Goal: Use online tool/utility: Utilize a website feature to perform a specific function

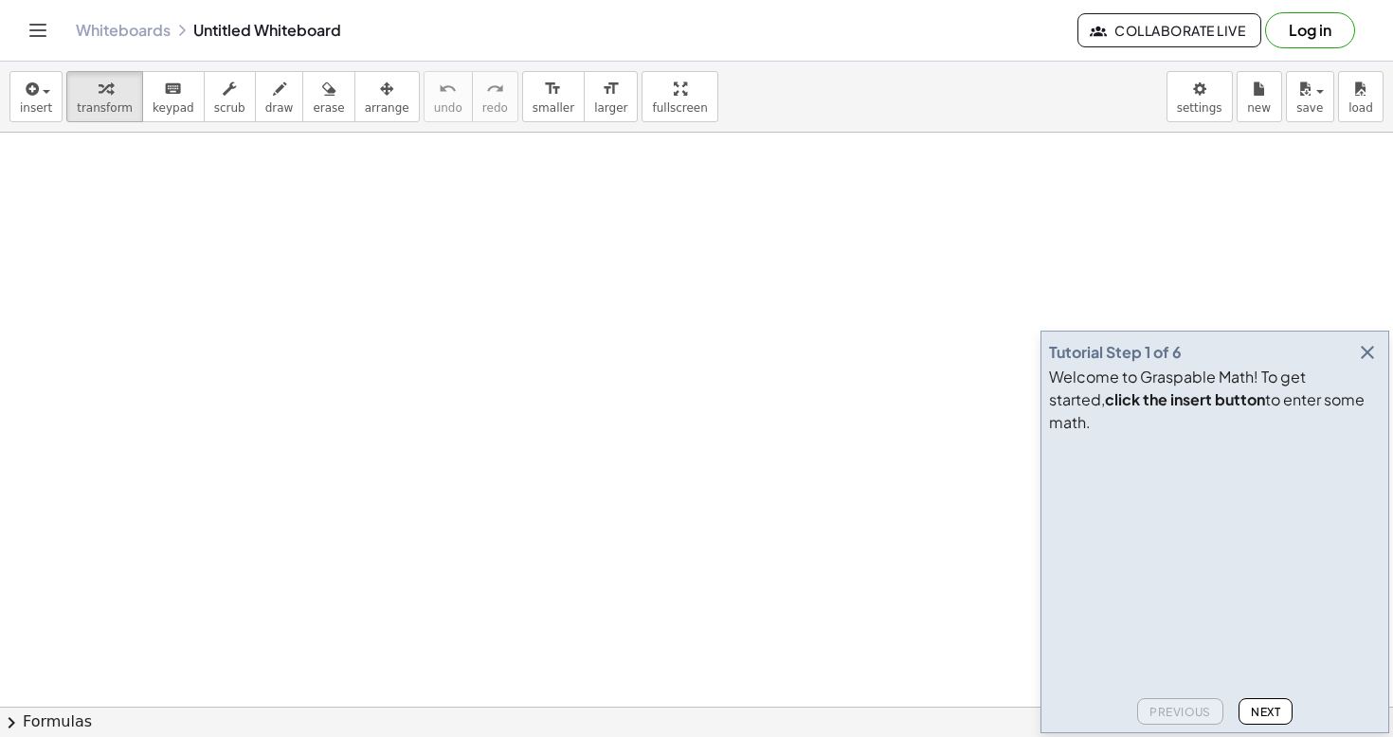
click at [1260, 706] on span "Next" at bounding box center [1265, 712] width 29 height 14
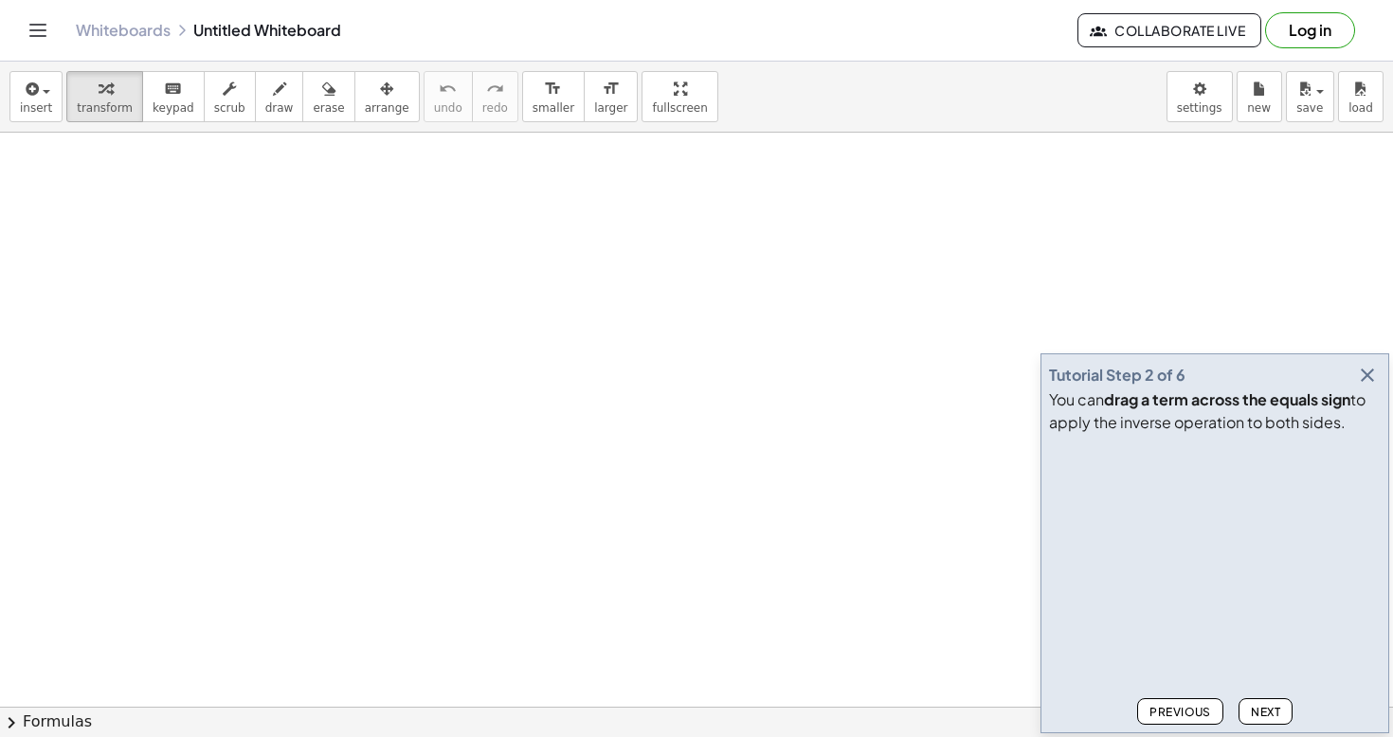
click at [1255, 711] on span "Next" at bounding box center [1265, 712] width 29 height 14
click at [1259, 707] on span "Next" at bounding box center [1265, 712] width 29 height 14
click at [1372, 376] on icon "button" at bounding box center [1367, 375] width 23 height 23
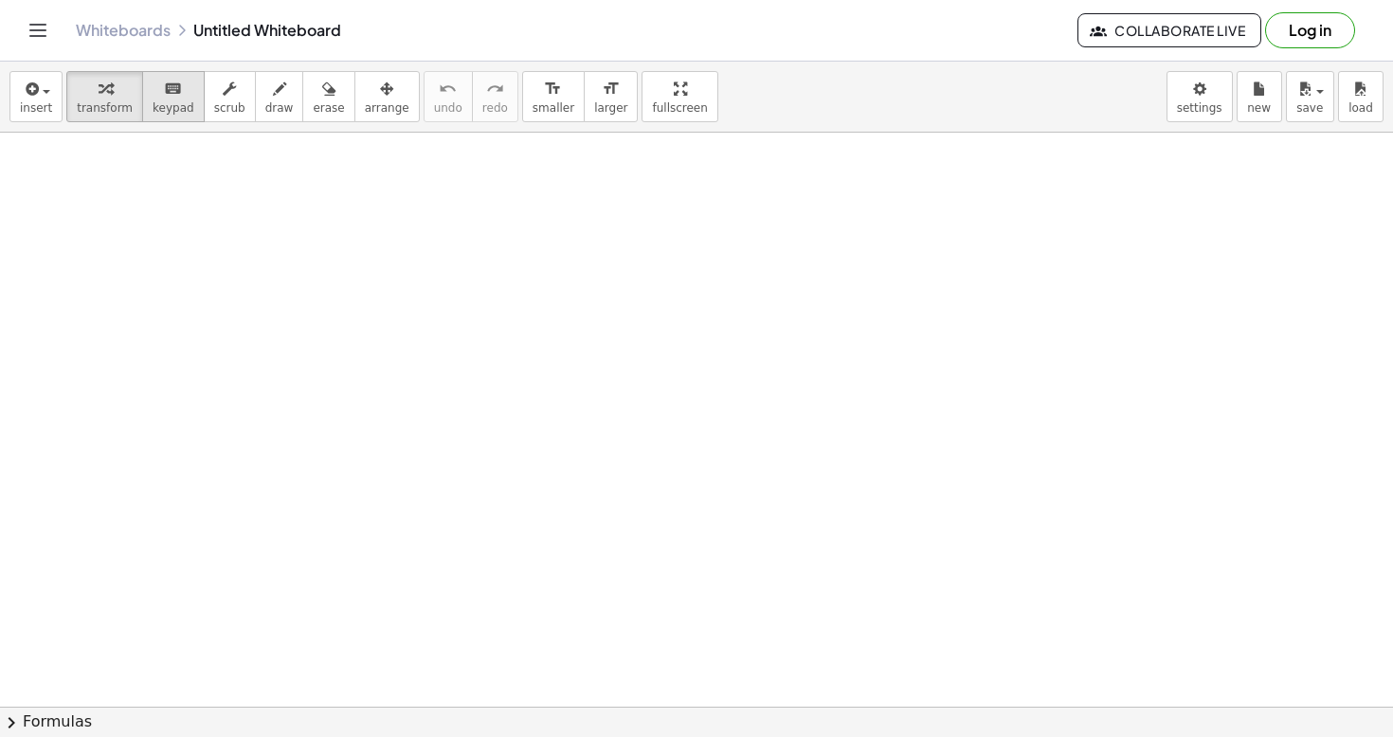
click at [165, 108] on span "keypad" at bounding box center [174, 107] width 42 height 13
click at [122, 109] on span "transform" at bounding box center [105, 107] width 56 height 13
click at [273, 99] on icon "button" at bounding box center [279, 89] width 13 height 23
click at [227, 101] on span "scrub" at bounding box center [229, 107] width 31 height 13
click at [328, 93] on div "button" at bounding box center [328, 88] width 31 height 23
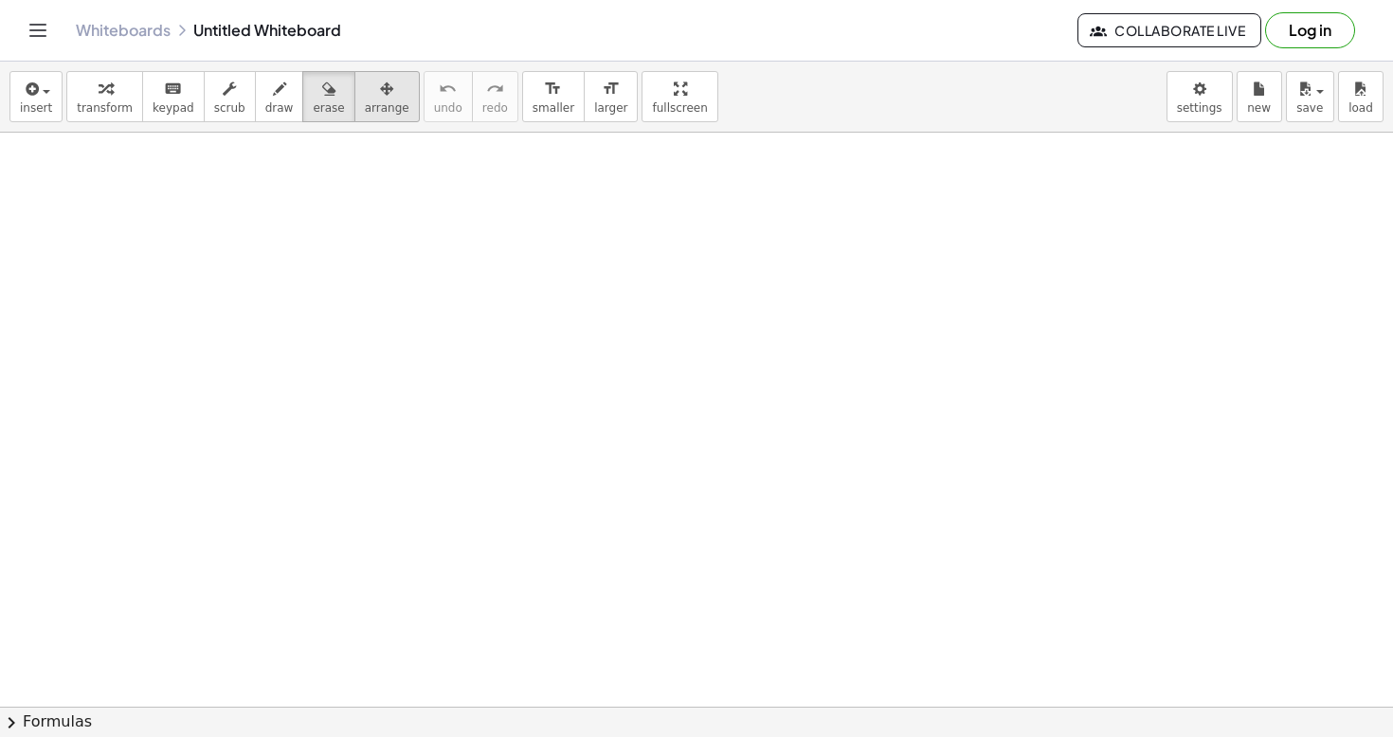
click at [379, 95] on div "button" at bounding box center [387, 88] width 45 height 23
click at [310, 278] on div at bounding box center [696, 707] width 1393 height 1148
click at [333, 206] on div at bounding box center [696, 707] width 1393 height 1148
drag, startPoint x: 343, startPoint y: 222, endPoint x: 356, endPoint y: 272, distance: 51.9
click at [356, 272] on div at bounding box center [696, 707] width 1393 height 1148
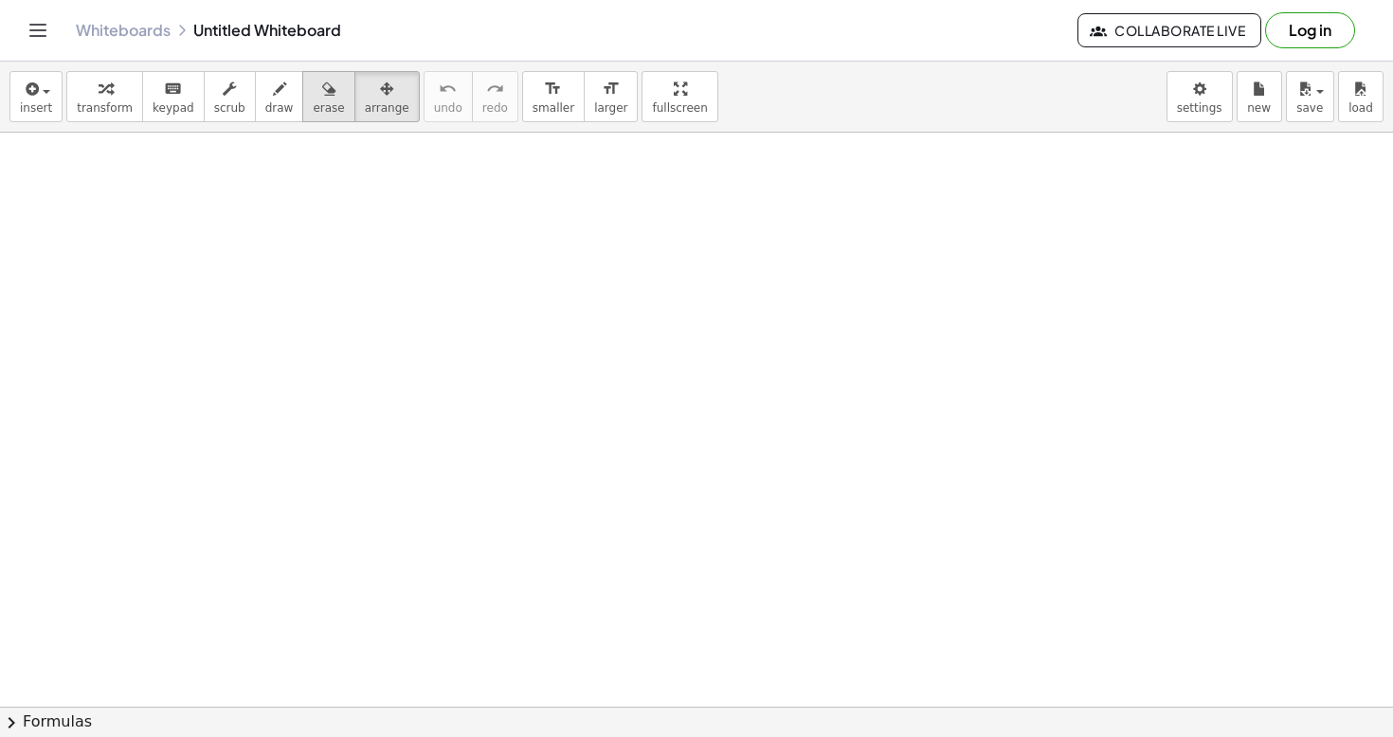
click at [326, 113] on span "erase" at bounding box center [328, 107] width 31 height 13
click at [290, 255] on div at bounding box center [696, 707] width 1393 height 1148
click at [288, 346] on div at bounding box center [696, 707] width 1393 height 1148
click at [265, 109] on span "draw" at bounding box center [279, 107] width 28 height 13
click at [245, 314] on div at bounding box center [696, 707] width 1393 height 1148
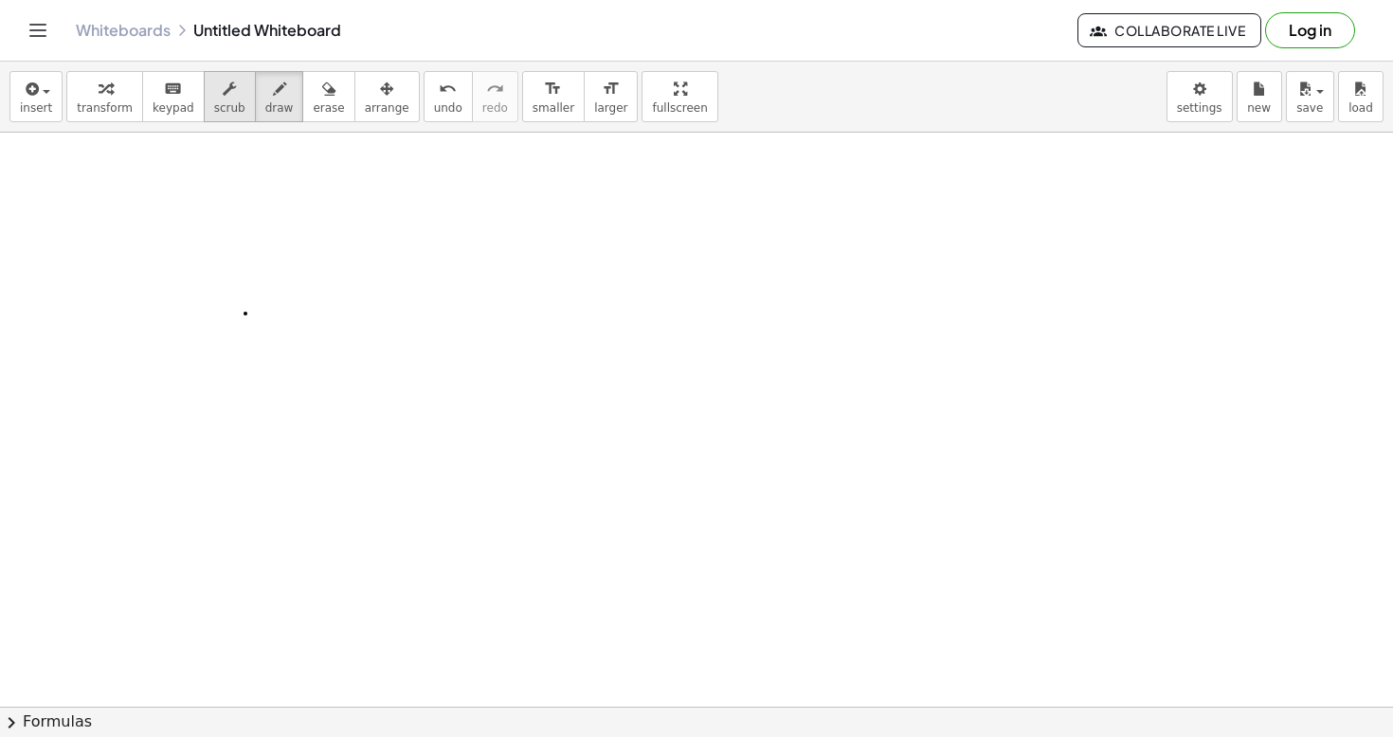
click at [225, 99] on icon "button" at bounding box center [229, 89] width 13 height 23
click at [182, 112] on span "keypad" at bounding box center [174, 107] width 42 height 13
click at [273, 497] on div at bounding box center [696, 707] width 1393 height 1148
click at [389, 729] on button "chevron_right Formulas" at bounding box center [696, 722] width 1393 height 30
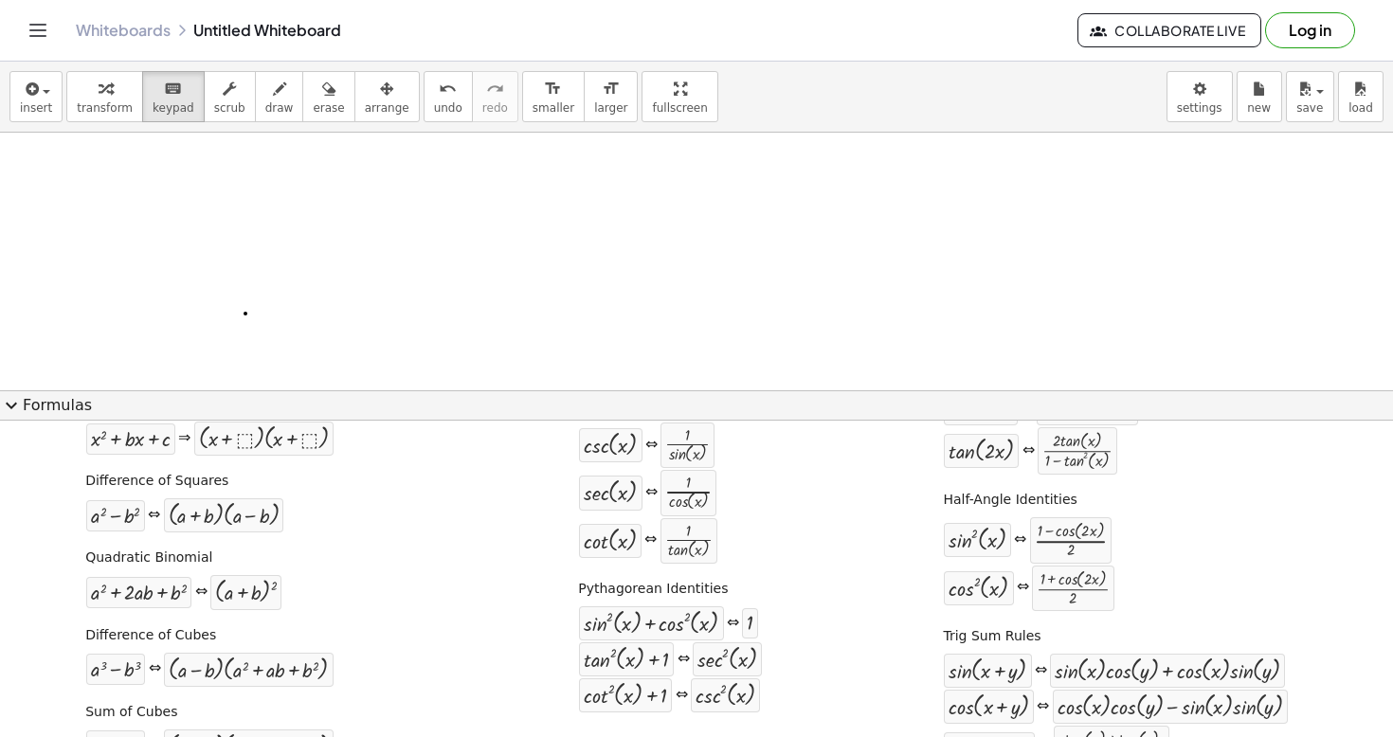
scroll to position [206, 0]
click at [83, 106] on span "transform" at bounding box center [105, 107] width 56 height 13
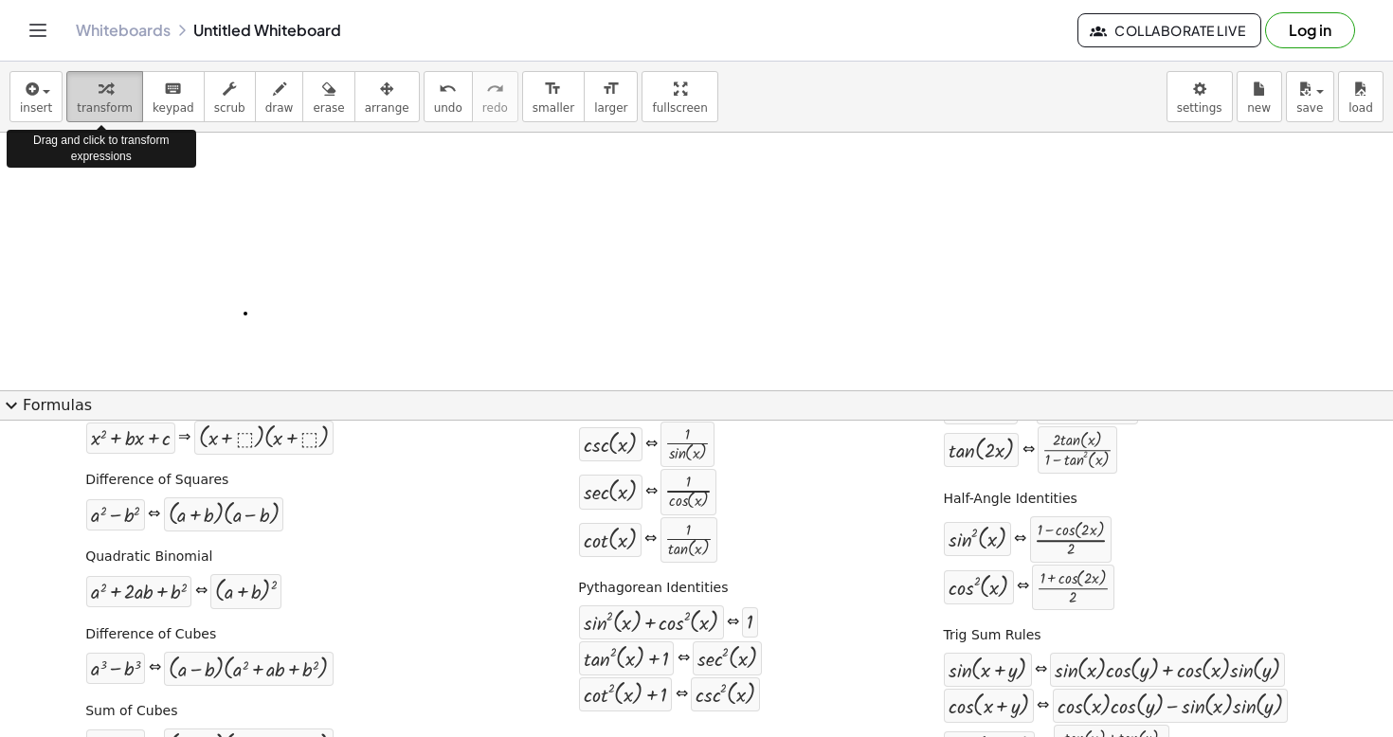
click at [99, 107] on span "transform" at bounding box center [105, 107] width 56 height 13
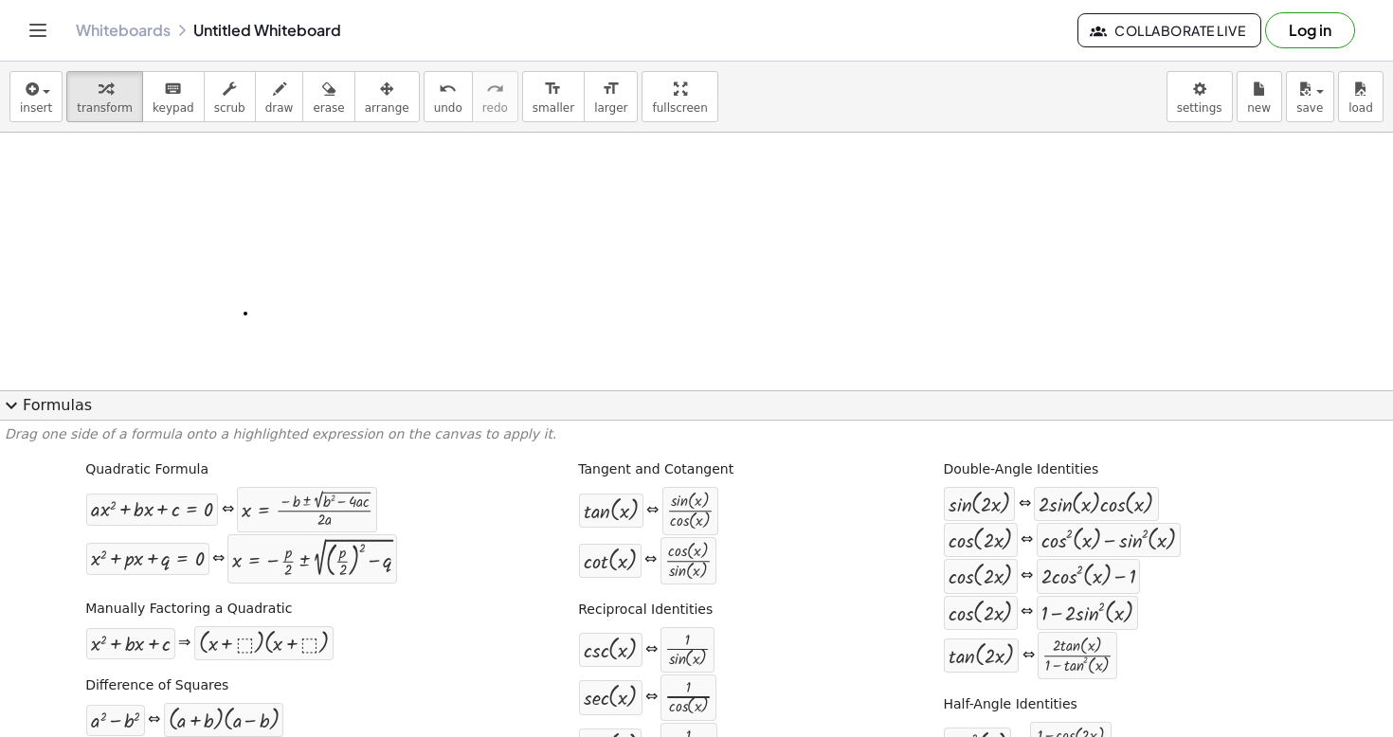
scroll to position [0, 0]
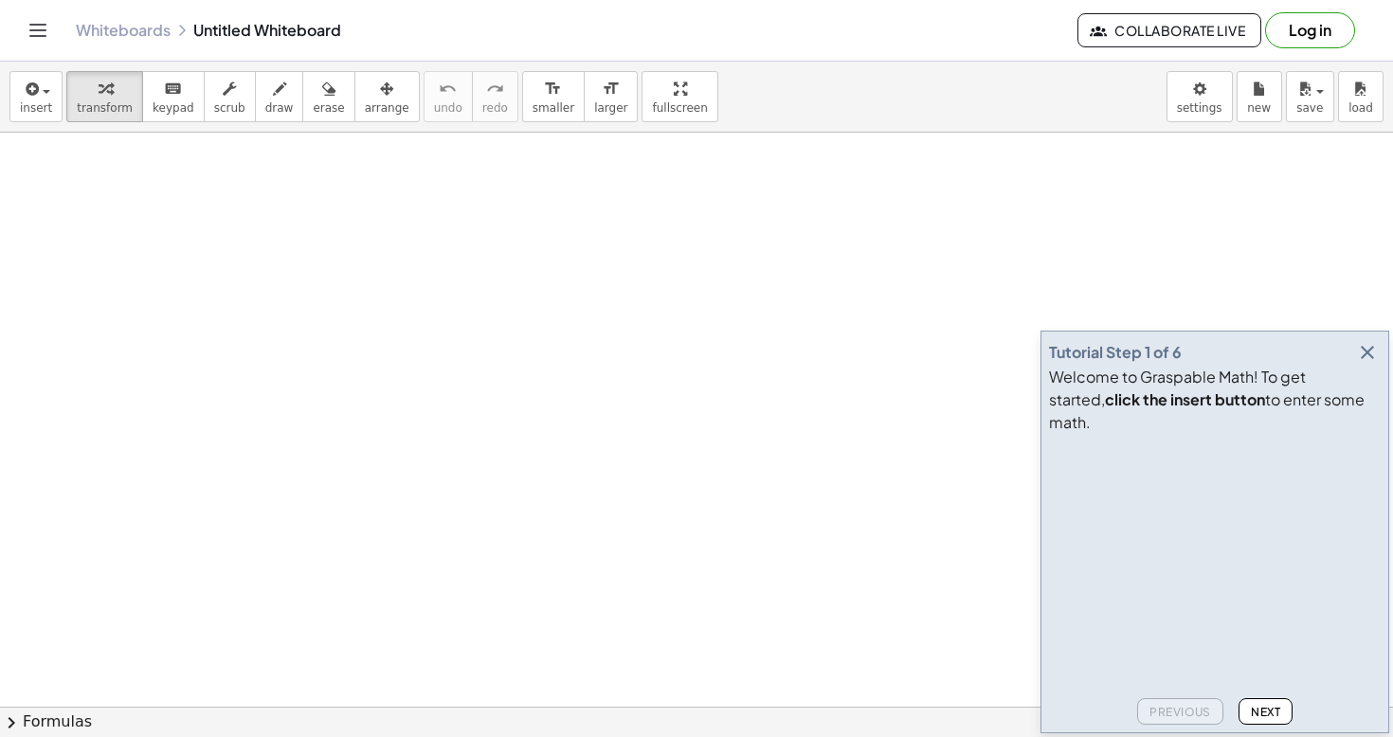
click at [1200, 561] on video at bounding box center [1191, 512] width 284 height 142
click at [1267, 711] on span "Next" at bounding box center [1265, 712] width 29 height 14
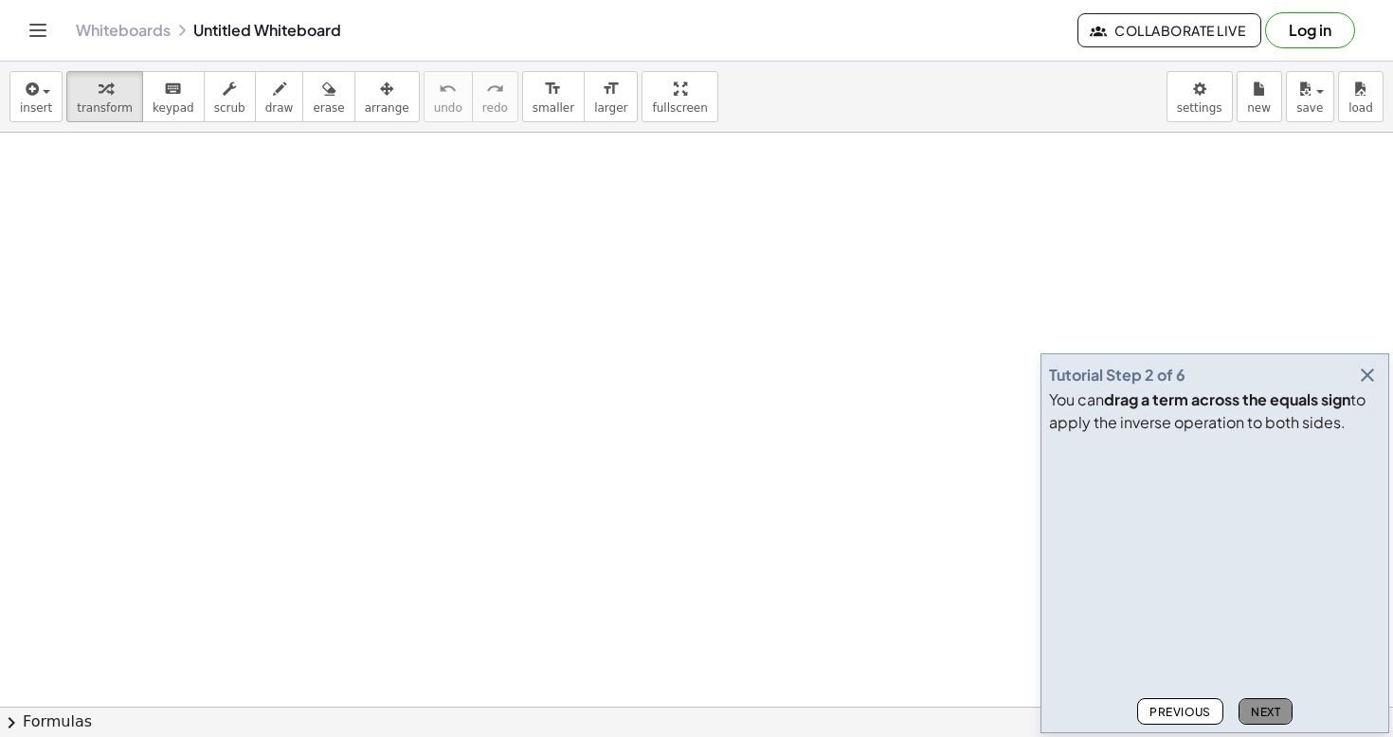
click at [1267, 711] on span "Next" at bounding box center [1265, 712] width 29 height 14
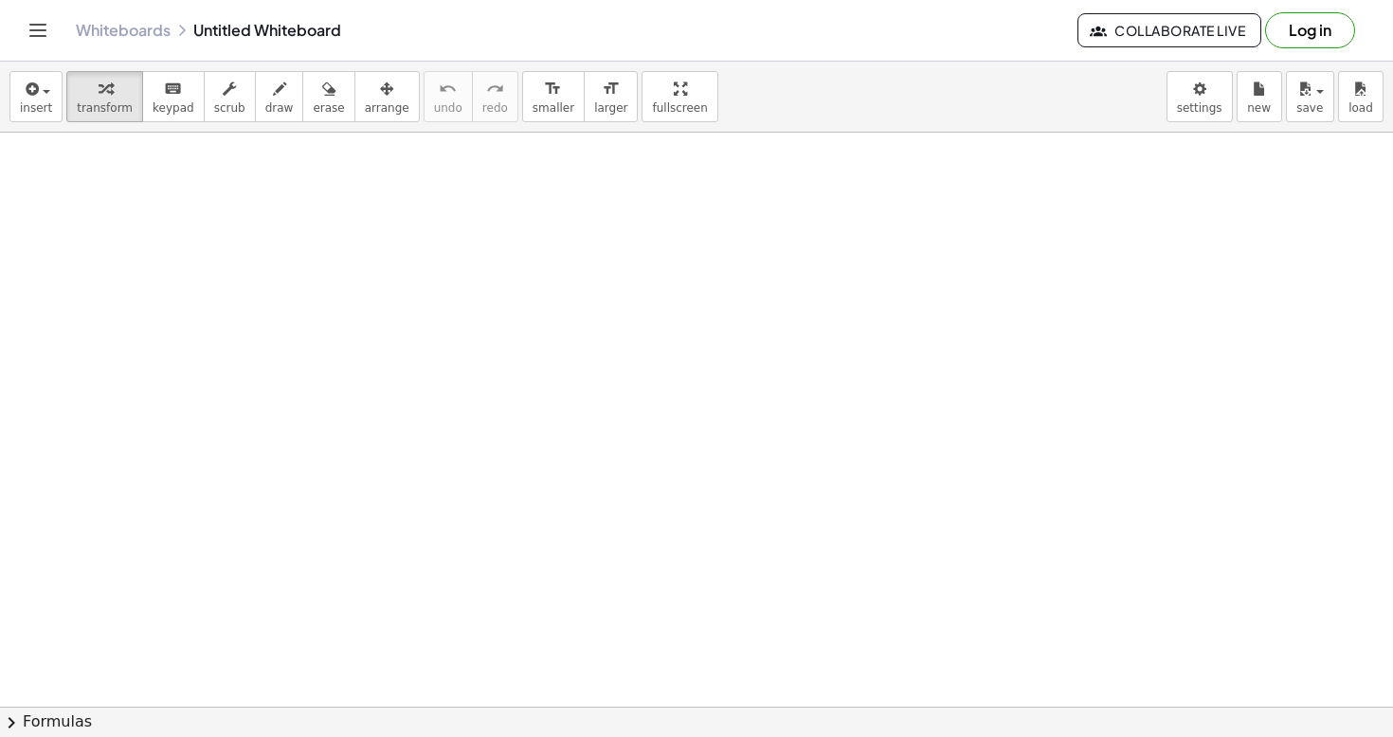
click at [1267, 711] on button "chevron_right Formulas" at bounding box center [696, 722] width 1393 height 30
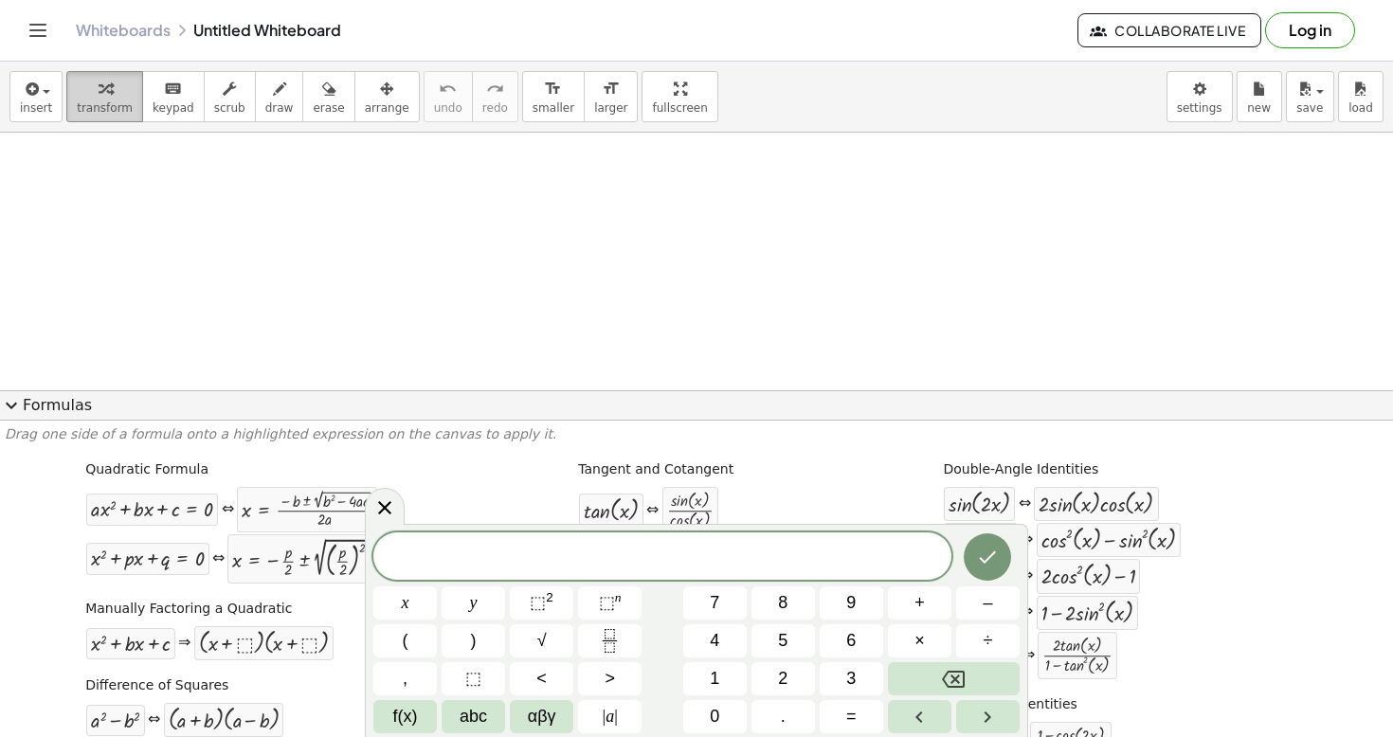
click at [119, 111] on span "transform" at bounding box center [105, 107] width 56 height 13
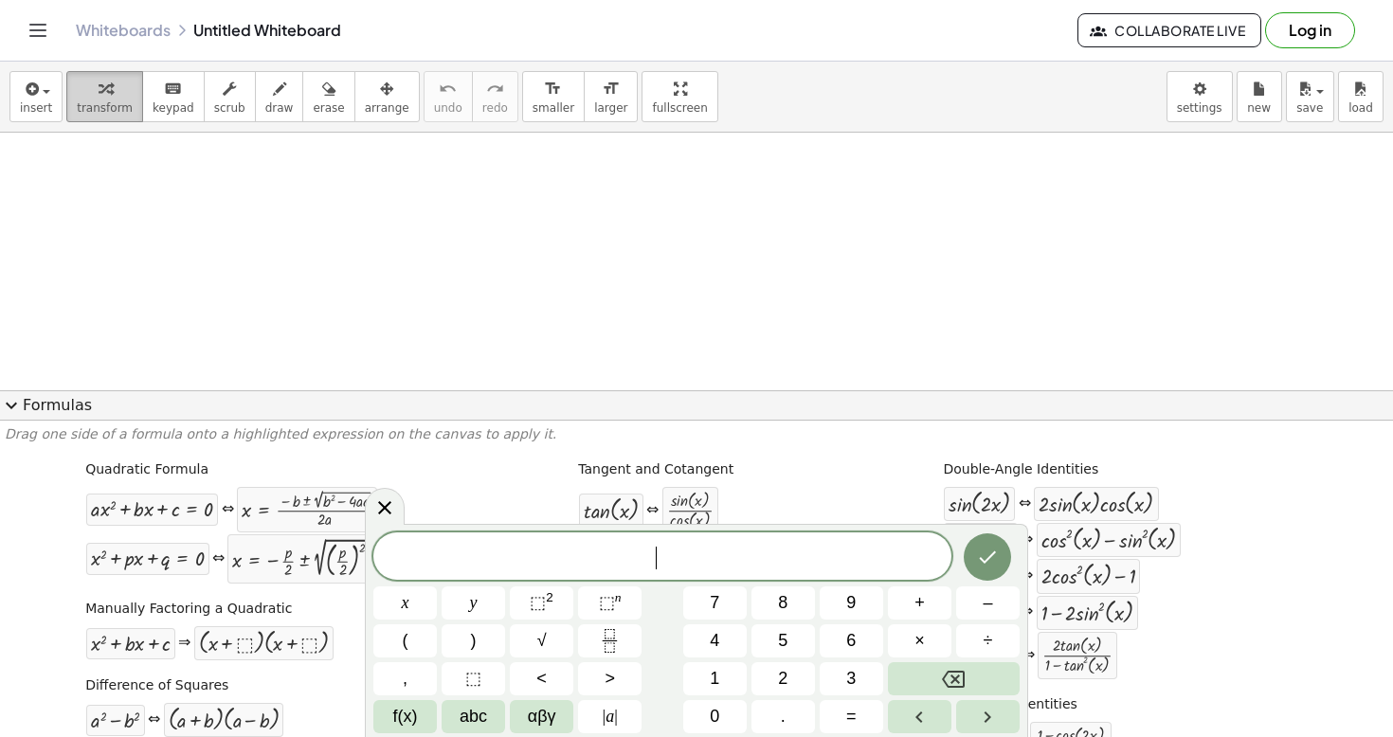
click at [113, 101] on span "transform" at bounding box center [105, 107] width 56 height 13
click at [20, 406] on span "expand_more" at bounding box center [11, 405] width 23 height 23
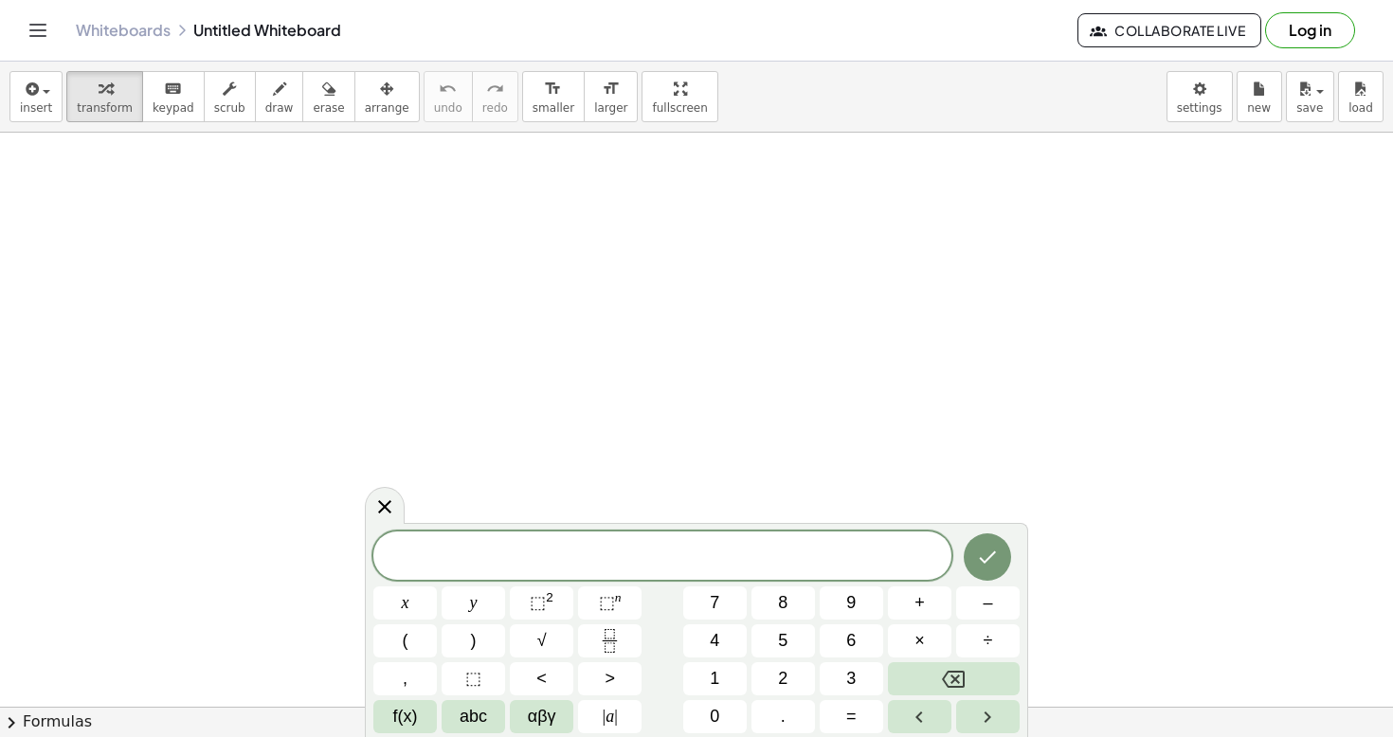
click at [755, 658] on div "​ x y ⬚ 2 ⬚ n 7 8 9 + – ( ) √ 4 5 6 × ÷ , ⬚ < > 1 2 3 f(x) abc αβγ | a | 0 . =" at bounding box center [696, 632] width 646 height 201
click at [780, 648] on span "5" at bounding box center [782, 641] width 9 height 26
click at [942, 675] on icon "Backspace" at bounding box center [953, 679] width 23 height 23
click at [384, 506] on icon at bounding box center [384, 507] width 13 height 13
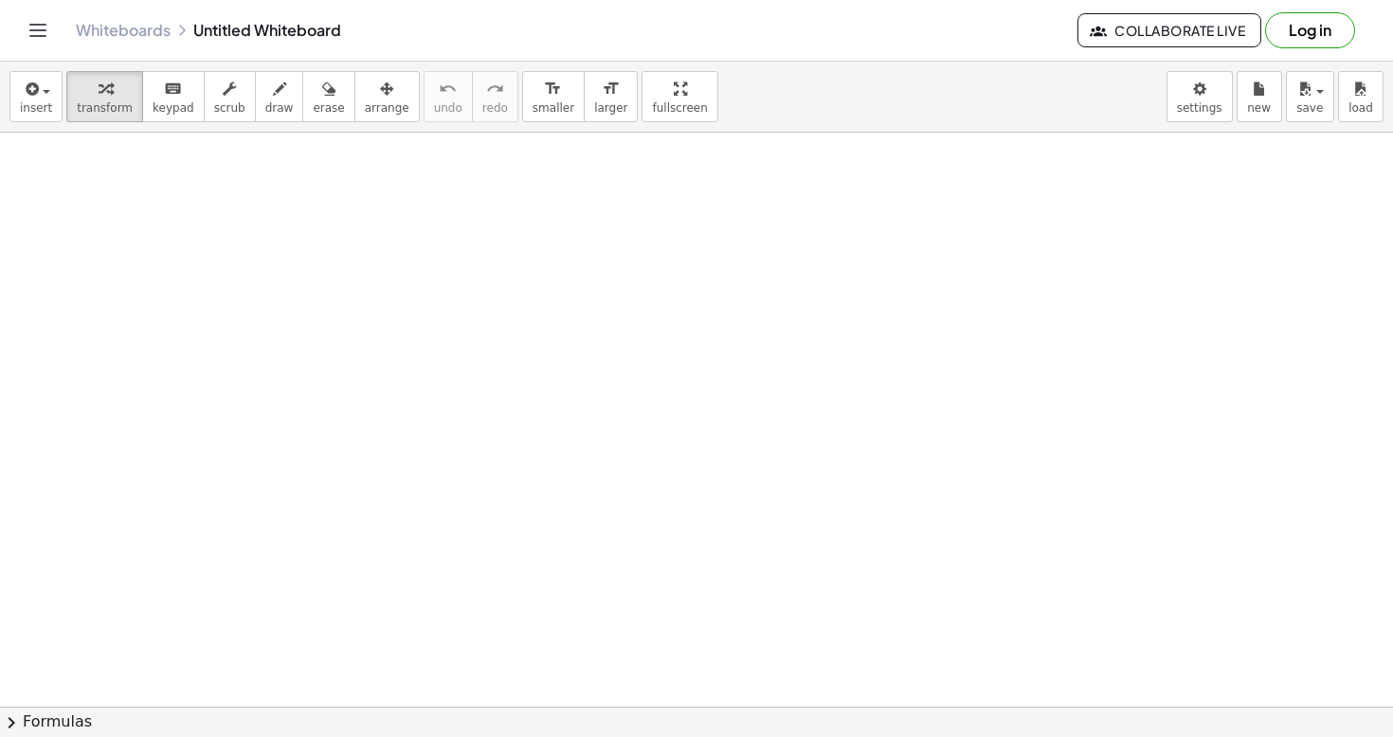
click at [672, 721] on button "chevron_right Formulas" at bounding box center [696, 722] width 1393 height 30
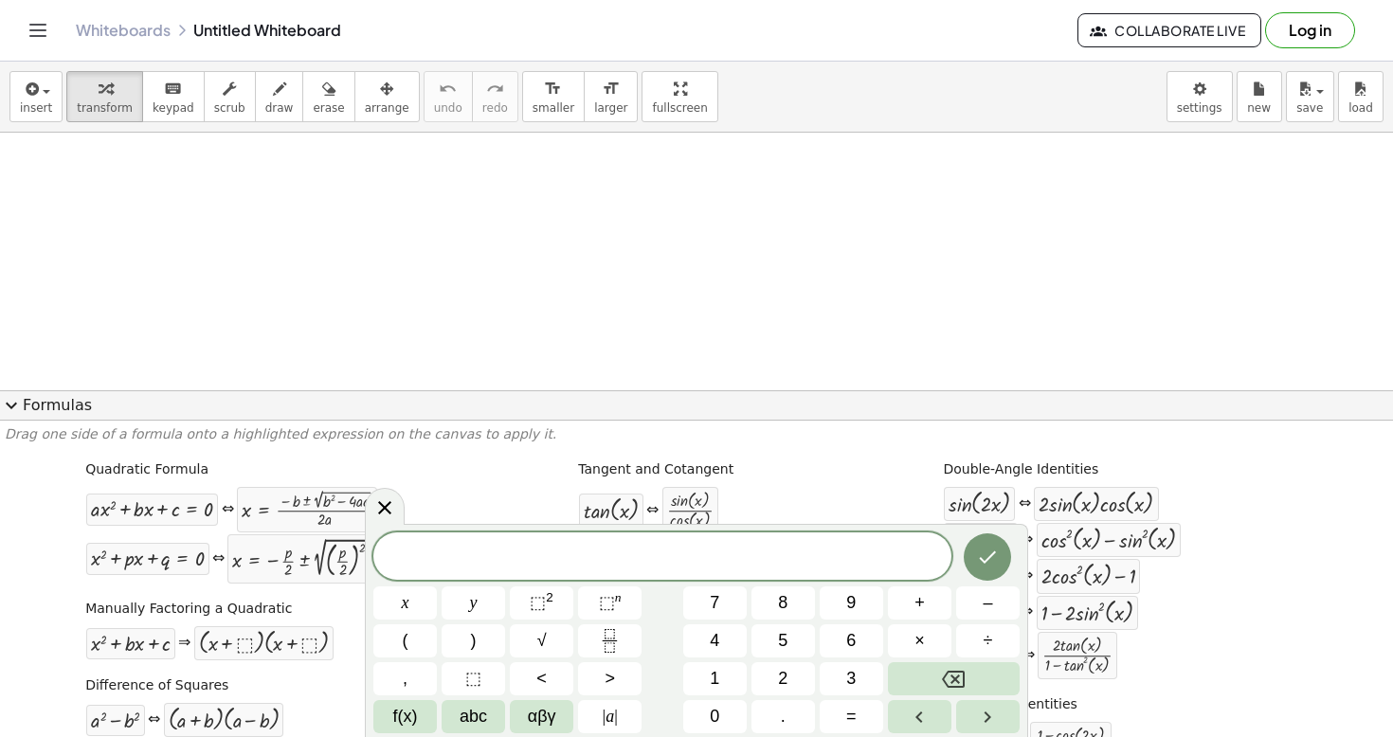
click at [422, 413] on button "expand_more Formulas" at bounding box center [696, 405] width 1393 height 30
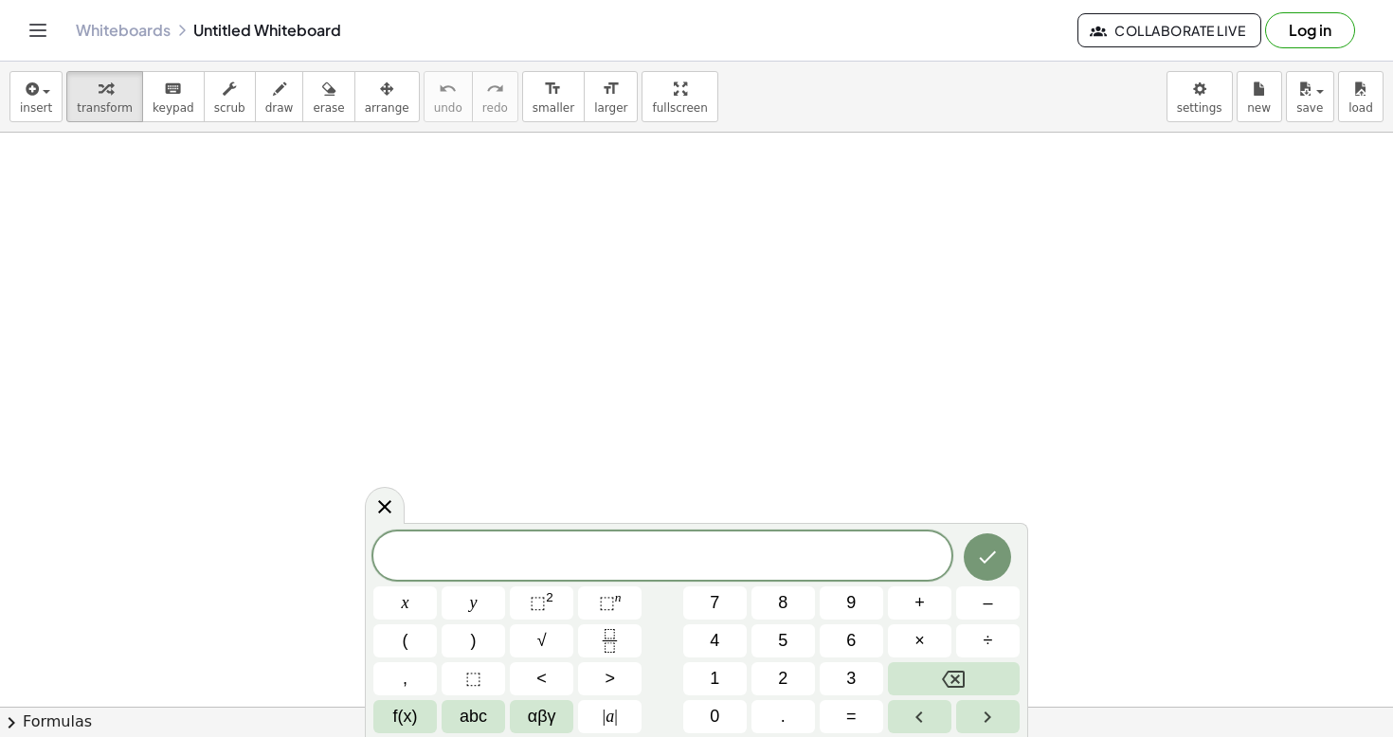
click at [399, 505] on div at bounding box center [385, 506] width 40 height 37
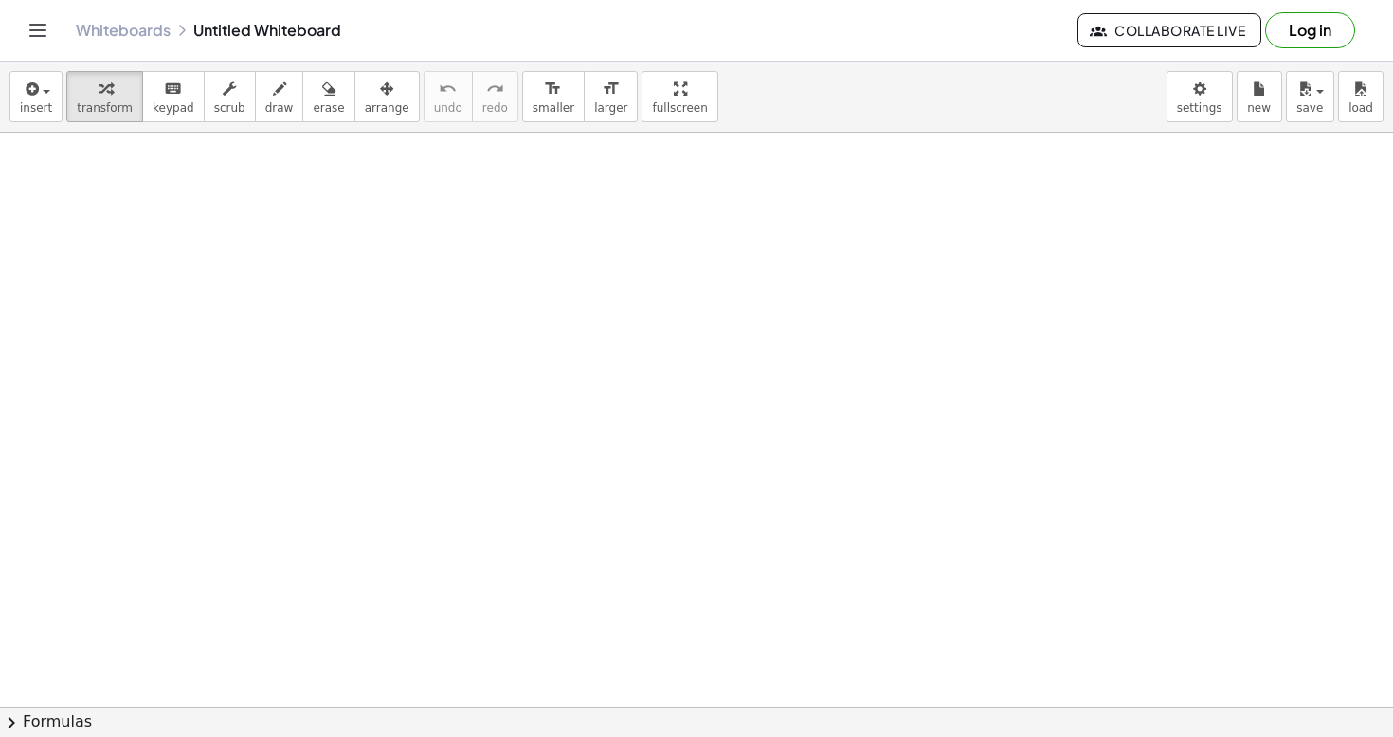
click at [805, 551] on div at bounding box center [808, 545] width 21 height 21
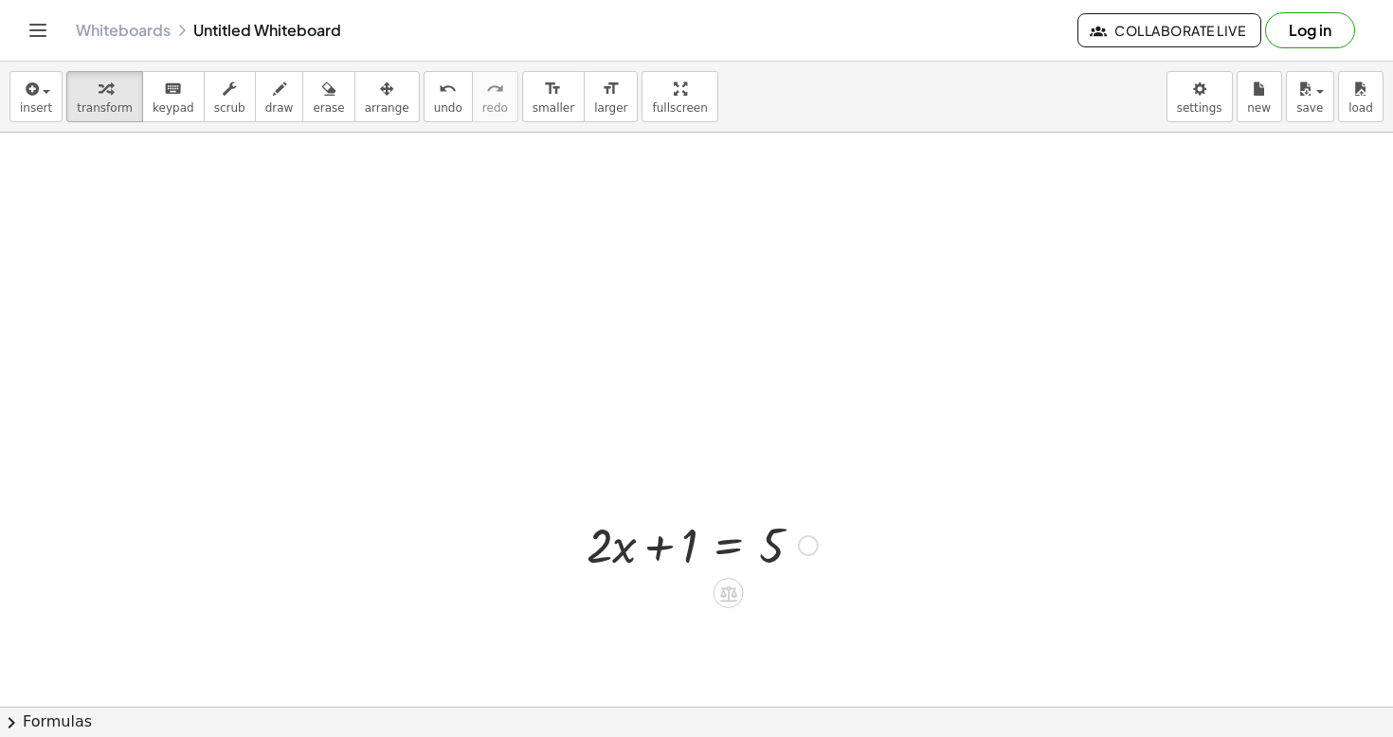
click at [663, 542] on div at bounding box center [702, 544] width 250 height 64
click at [762, 551] on div at bounding box center [702, 544] width 250 height 64
click at [774, 551] on div at bounding box center [702, 544] width 250 height 64
drag, startPoint x: 690, startPoint y: 542, endPoint x: 481, endPoint y: 615, distance: 220.8
click at [313, 106] on span "erase" at bounding box center [328, 107] width 31 height 13
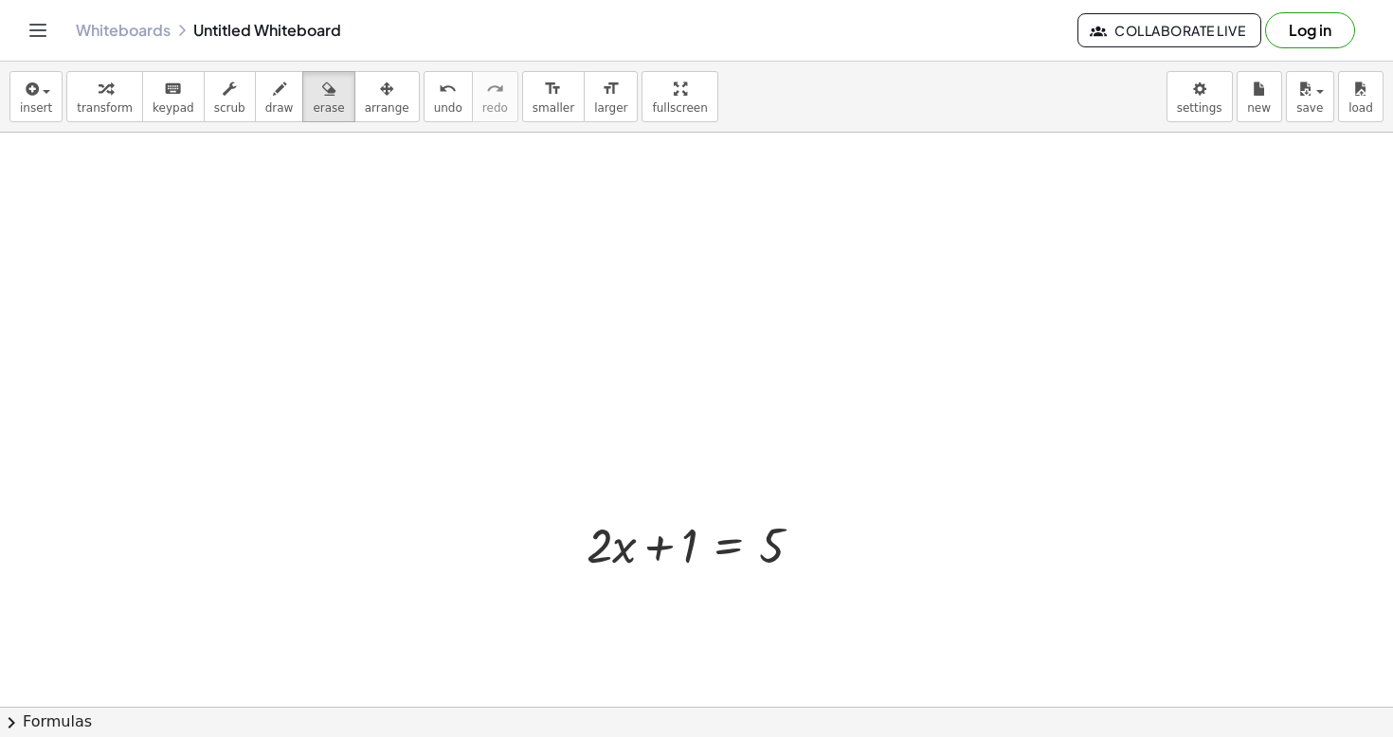
drag, startPoint x: 626, startPoint y: 550, endPoint x: 869, endPoint y: 563, distance: 242.8
drag, startPoint x: 667, startPoint y: 555, endPoint x: 1065, endPoint y: 585, distance: 399.0
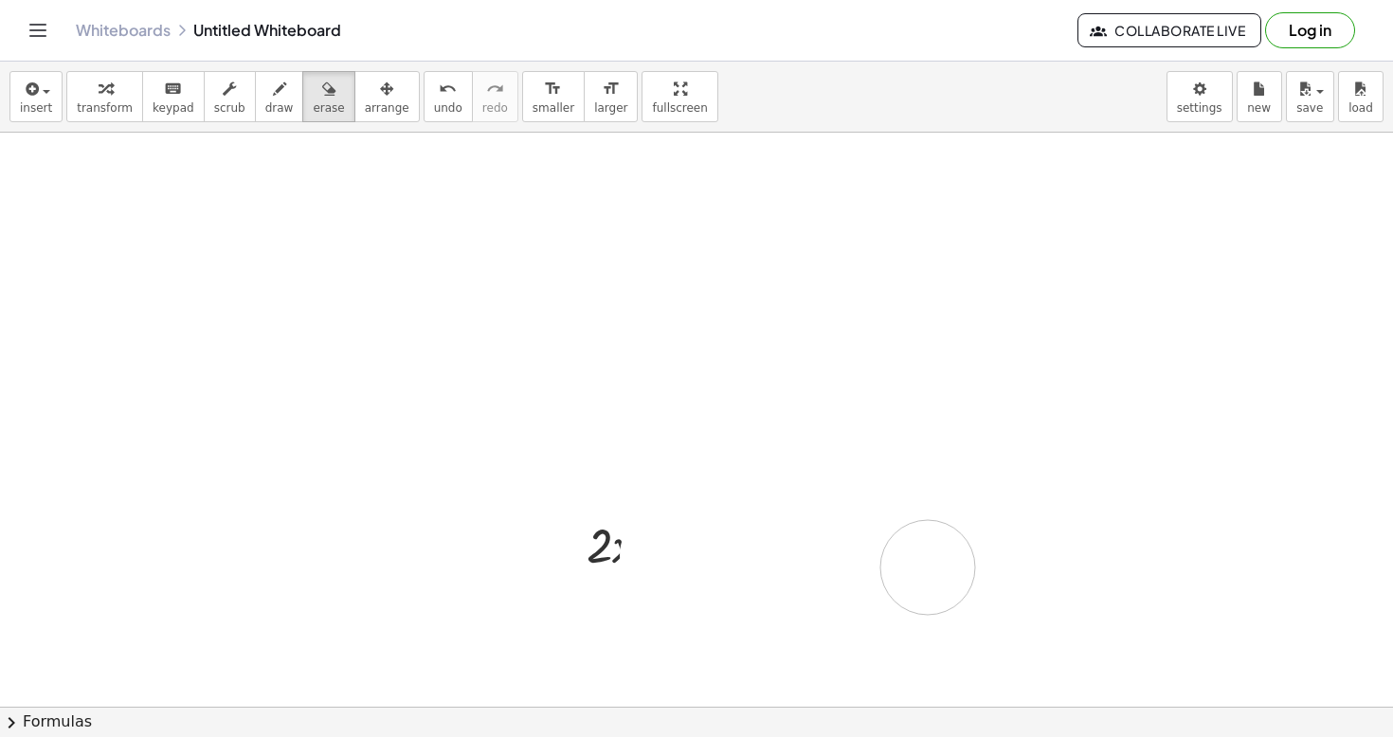
click at [440, 101] on span "undo" at bounding box center [448, 107] width 28 height 13
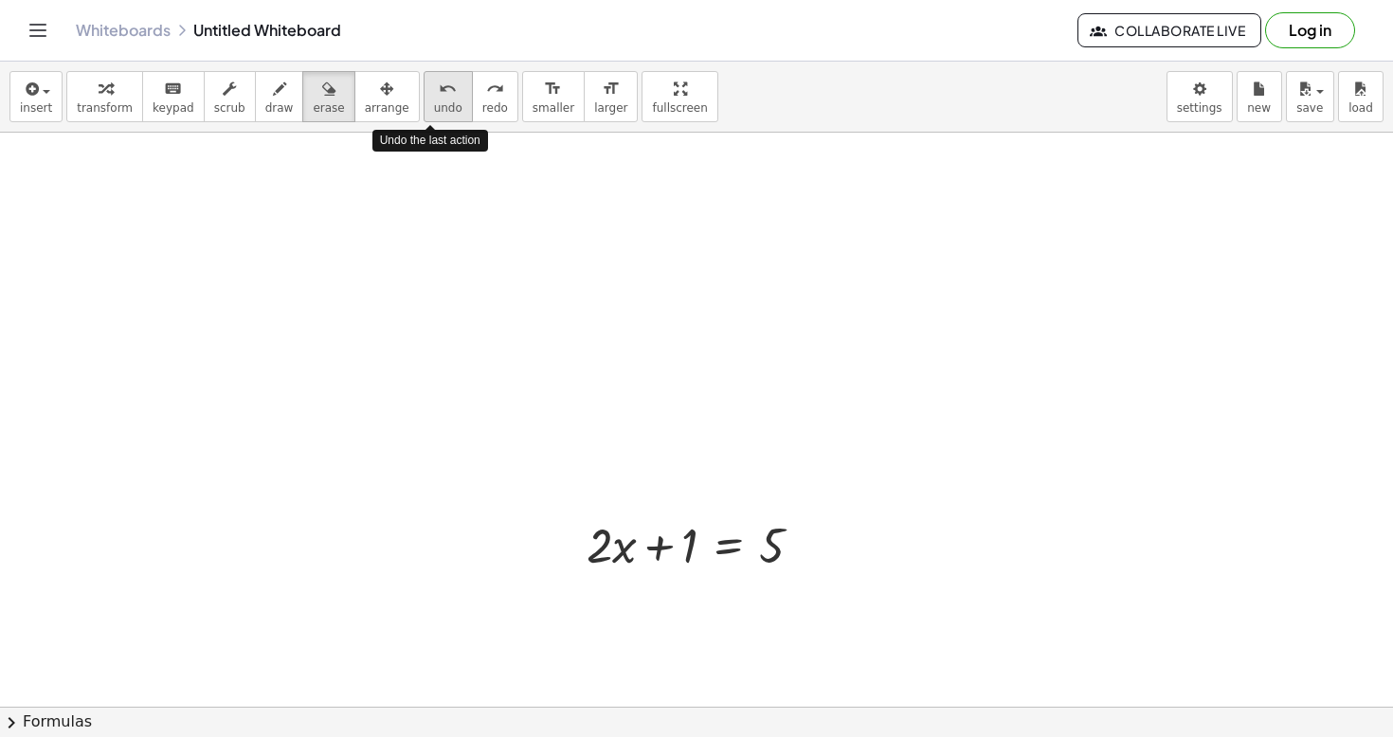
click at [440, 101] on span "undo" at bounding box center [448, 107] width 28 height 13
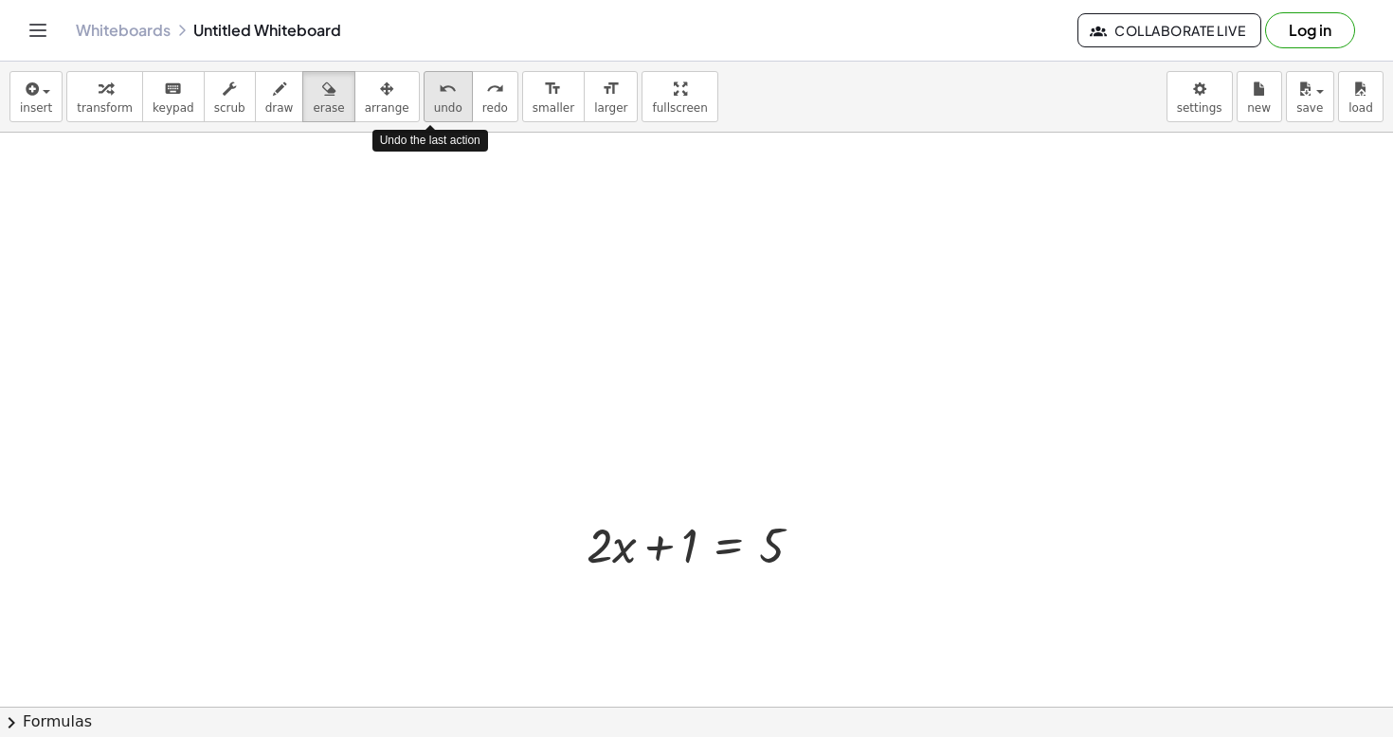
click at [440, 101] on span "undo" at bounding box center [448, 107] width 28 height 13
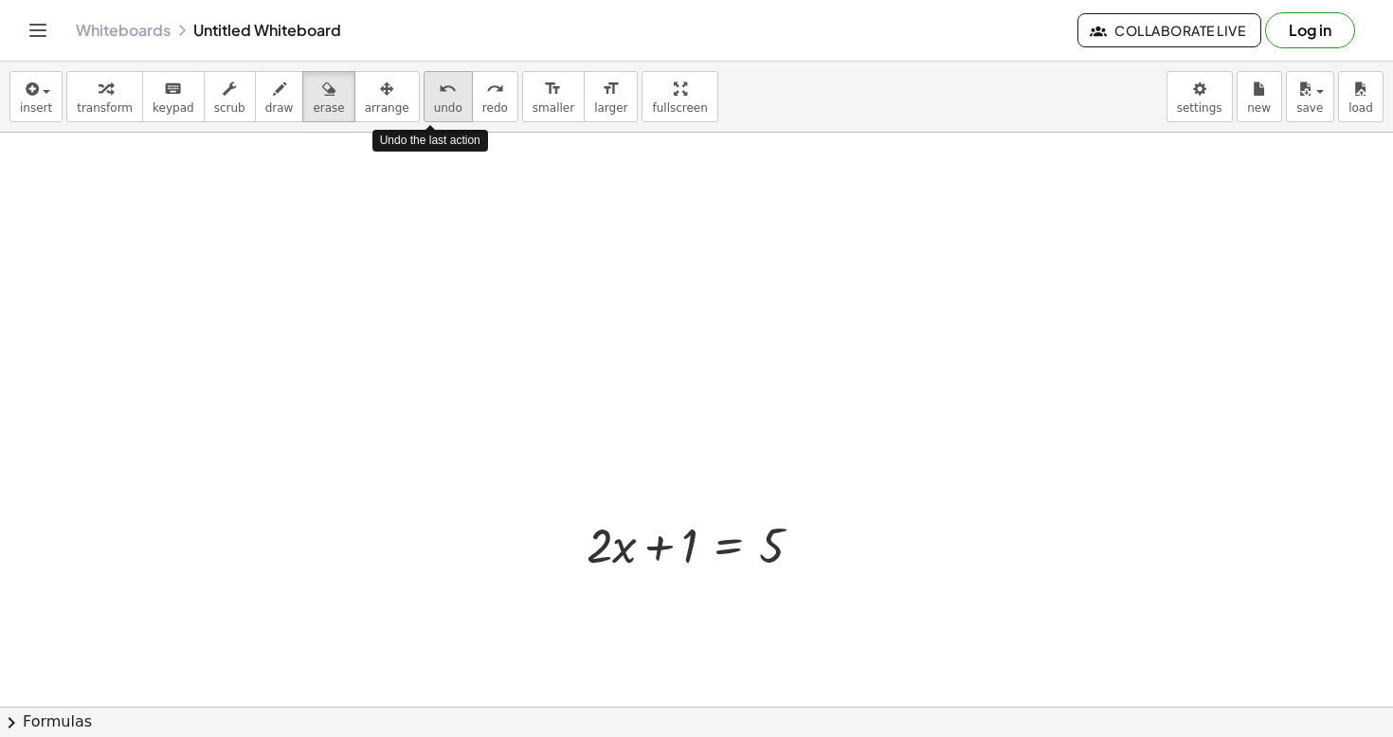
click at [441, 101] on span "undo" at bounding box center [448, 107] width 28 height 13
click at [648, 724] on button "chevron_right Formulas" at bounding box center [696, 722] width 1393 height 30
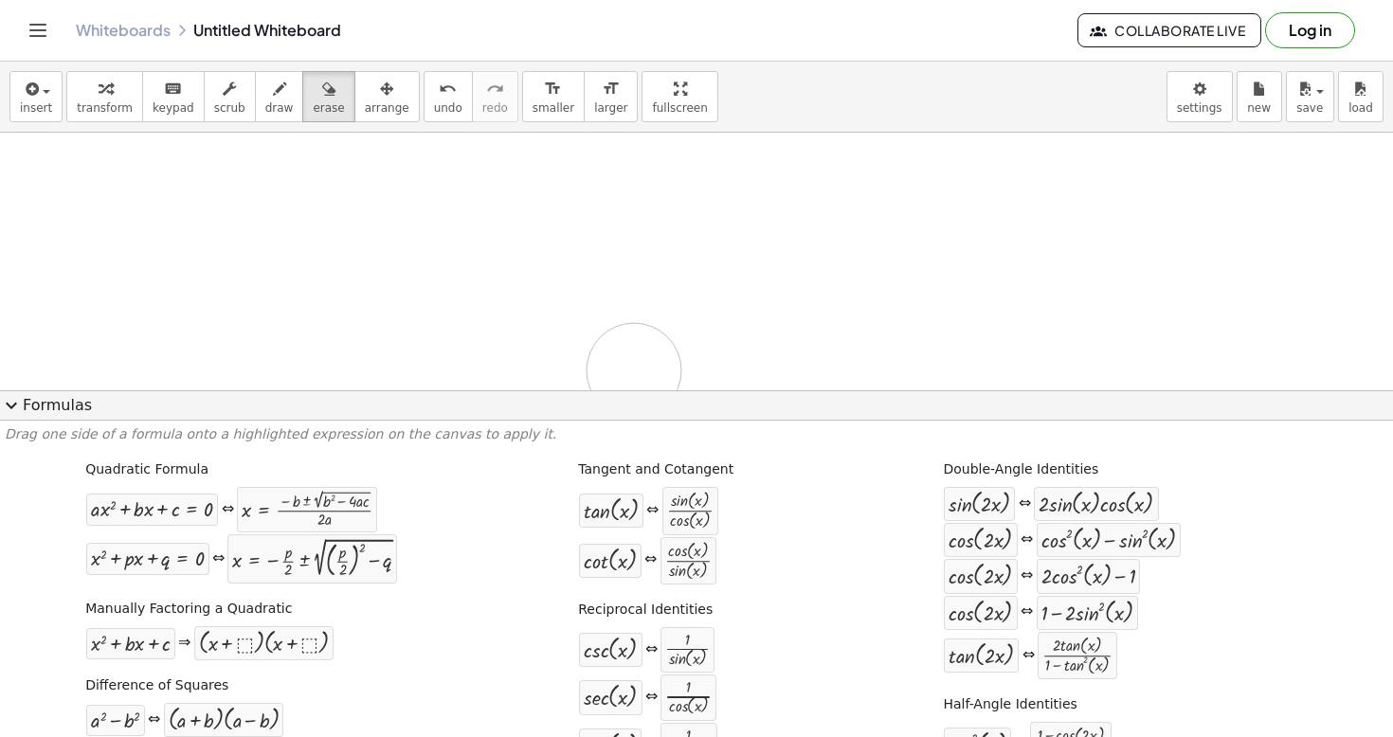
click at [492, 416] on button "expand_more Formulas" at bounding box center [696, 405] width 1393 height 30
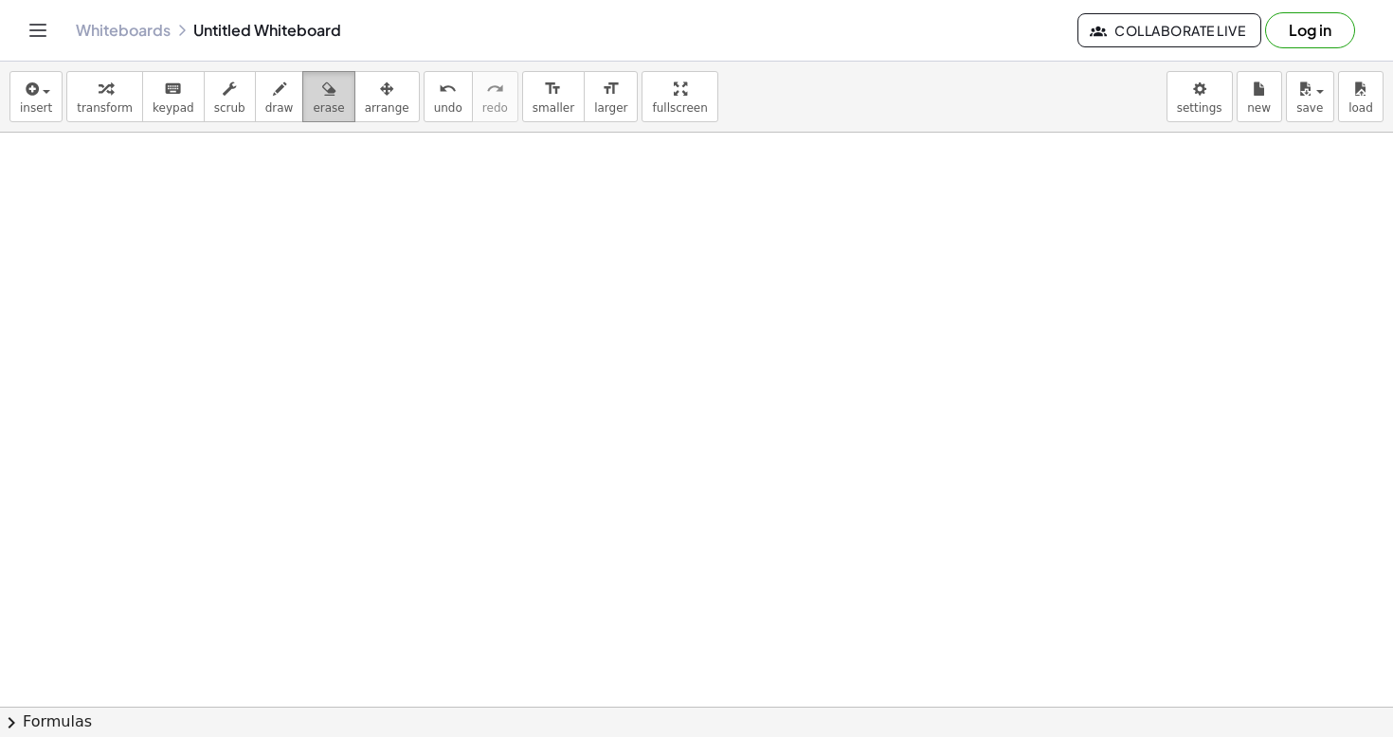
click at [333, 111] on button "erase" at bounding box center [328, 96] width 52 height 51
click at [101, 101] on span "transform" at bounding box center [105, 107] width 56 height 13
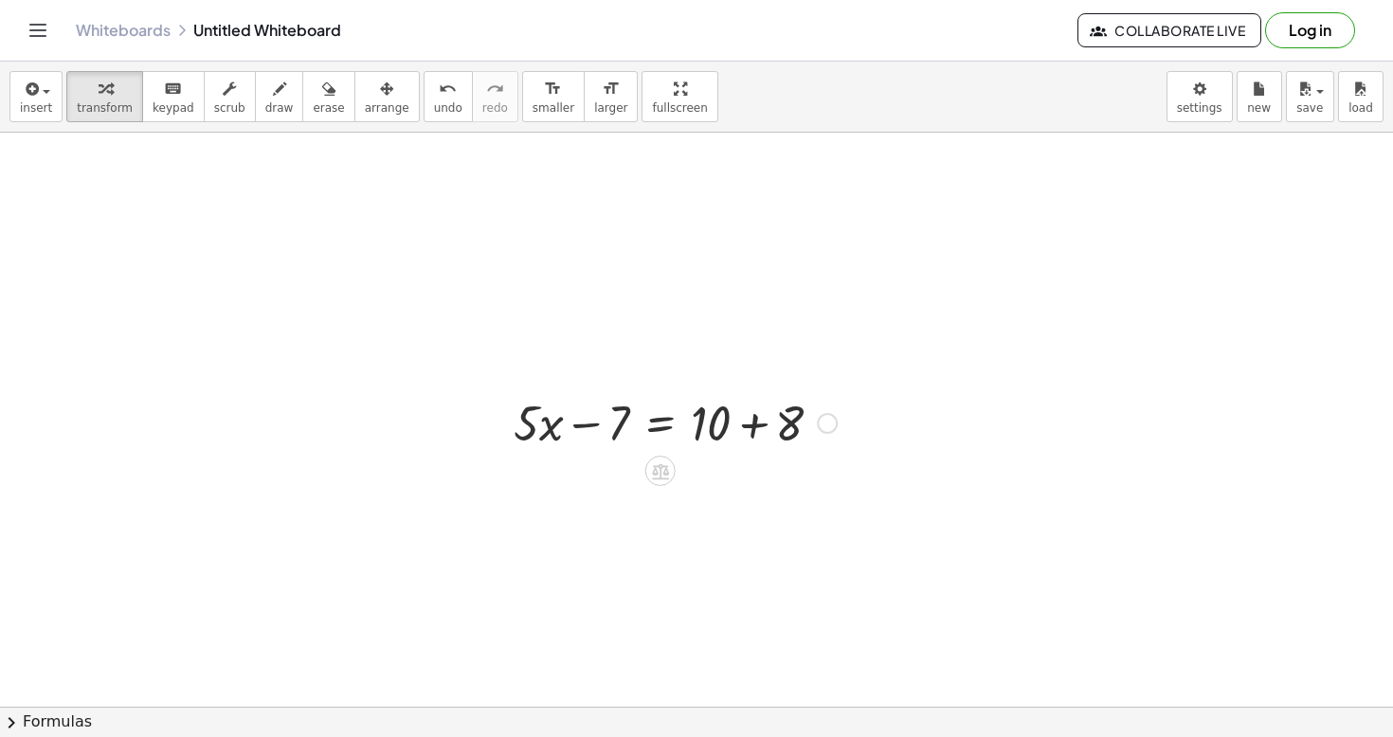
click at [728, 429] on div at bounding box center [675, 421] width 342 height 64
click at [707, 419] on div at bounding box center [675, 421] width 342 height 64
click at [605, 427] on div at bounding box center [675, 421] width 342 height 64
click at [627, 426] on div at bounding box center [675, 421] width 342 height 64
click at [792, 429] on div at bounding box center [675, 421] width 342 height 64
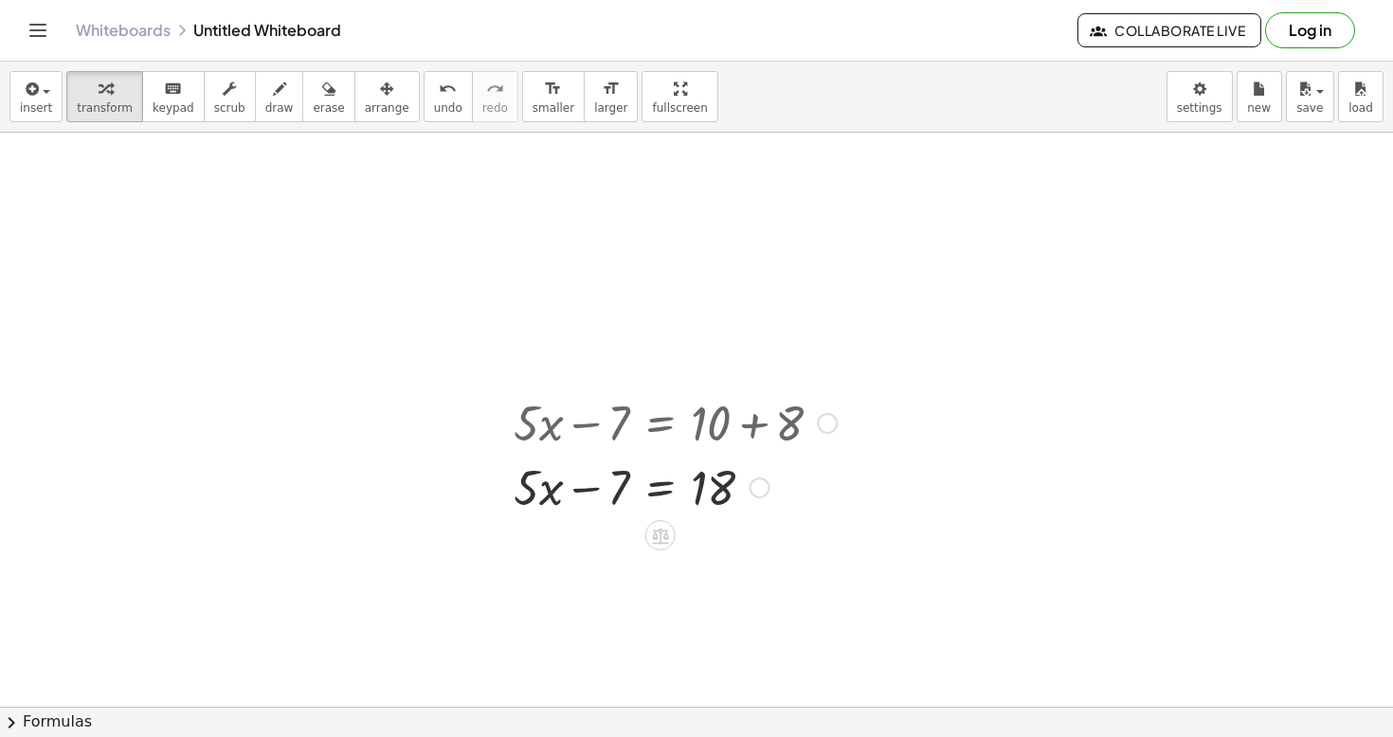
click at [721, 495] on div at bounding box center [675, 486] width 342 height 64
click at [596, 497] on div at bounding box center [675, 486] width 342 height 64
click at [613, 485] on div at bounding box center [675, 486] width 342 height 64
click at [691, 485] on div at bounding box center [675, 486] width 342 height 64
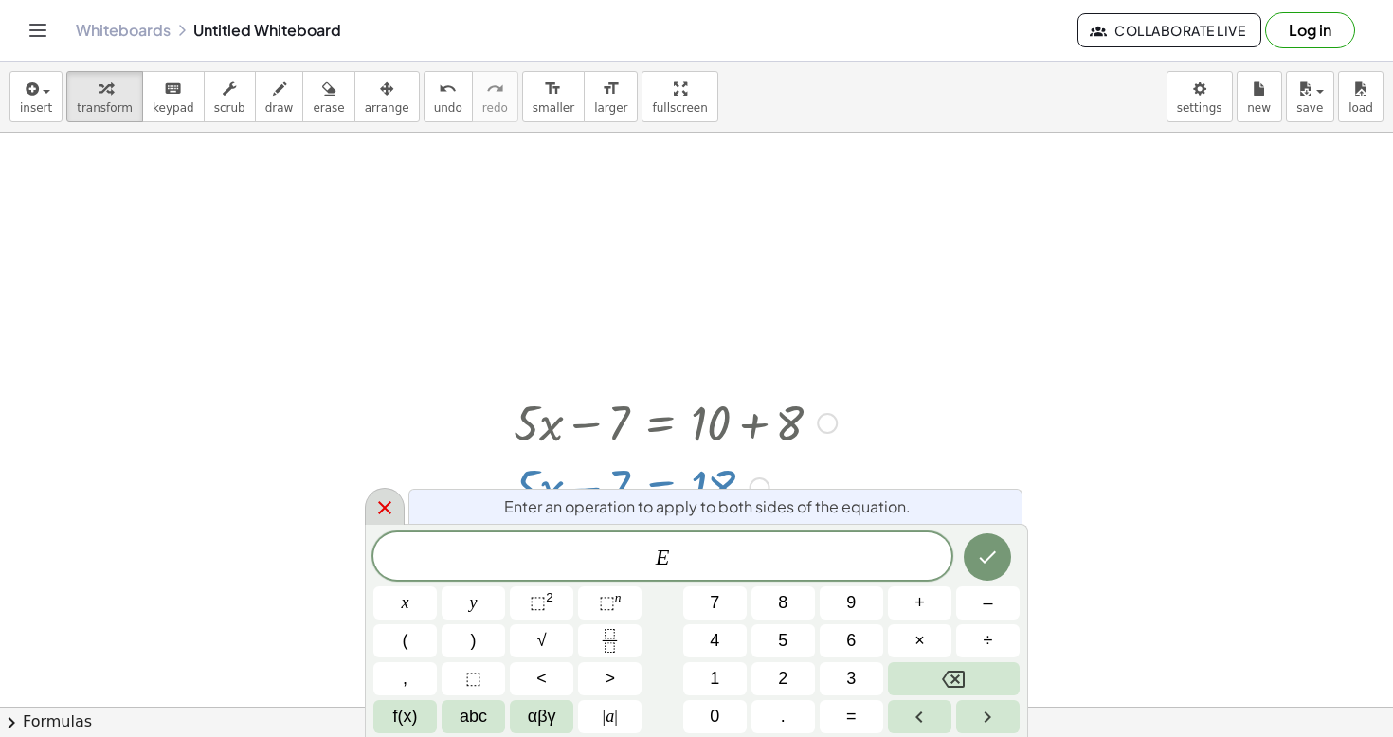
click at [394, 509] on icon at bounding box center [384, 507] width 23 height 23
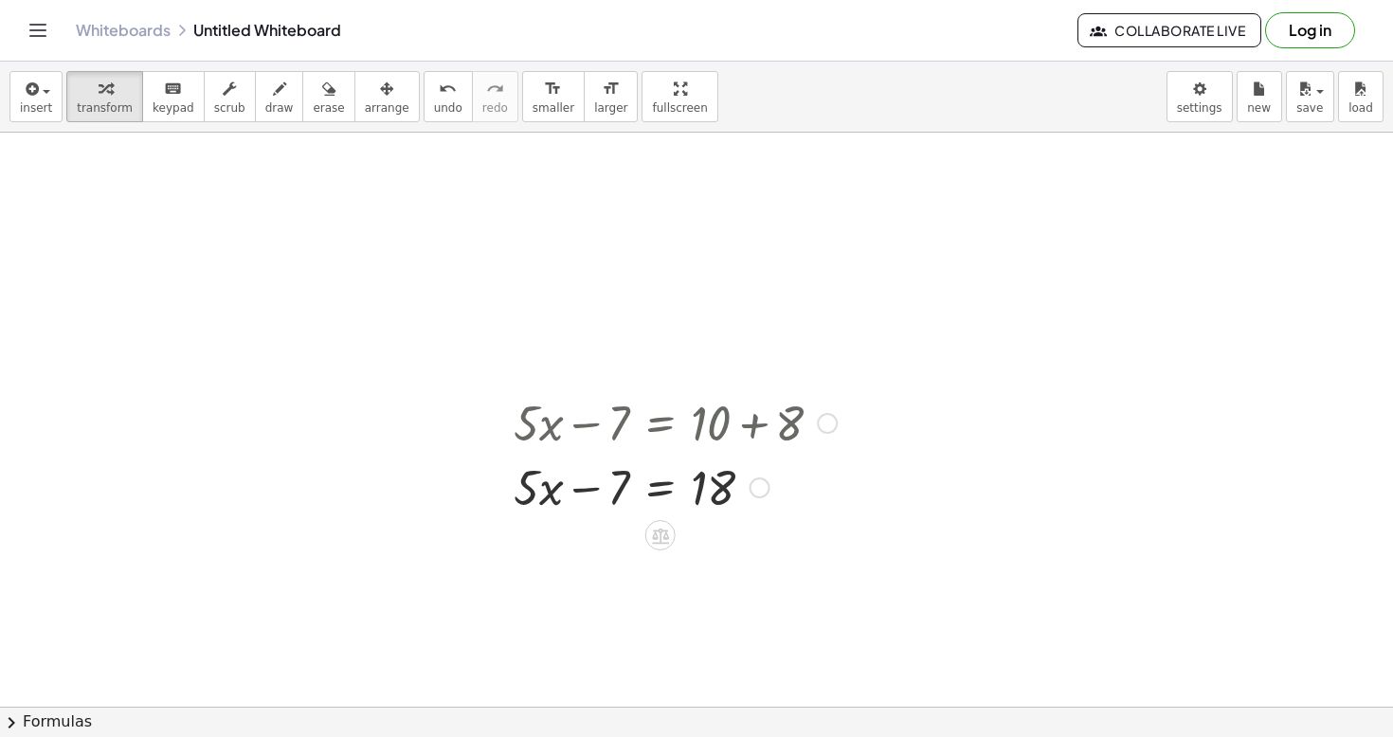
click at [718, 484] on div at bounding box center [675, 486] width 342 height 64
click at [675, 496] on div at bounding box center [675, 486] width 342 height 64
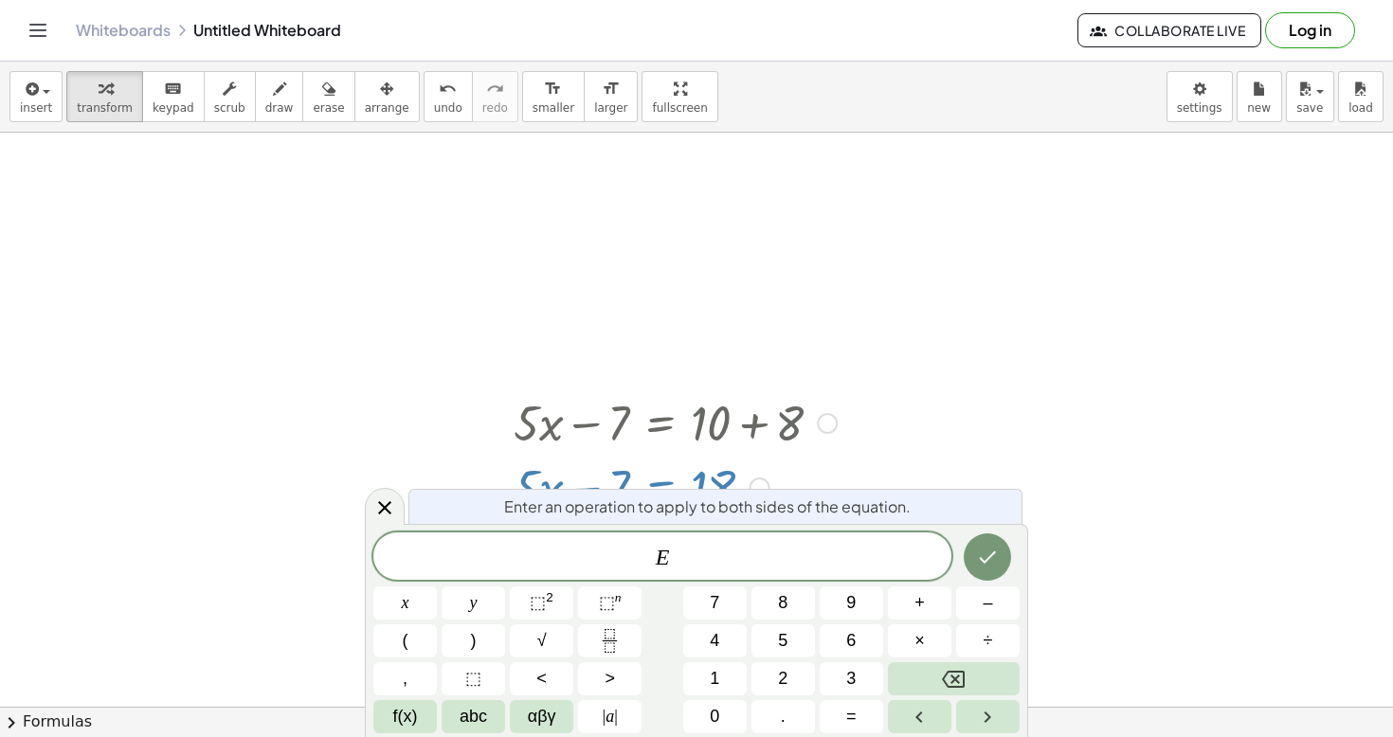
click at [782, 456] on div at bounding box center [675, 486] width 342 height 64
click at [387, 511] on icon at bounding box center [384, 507] width 13 height 13
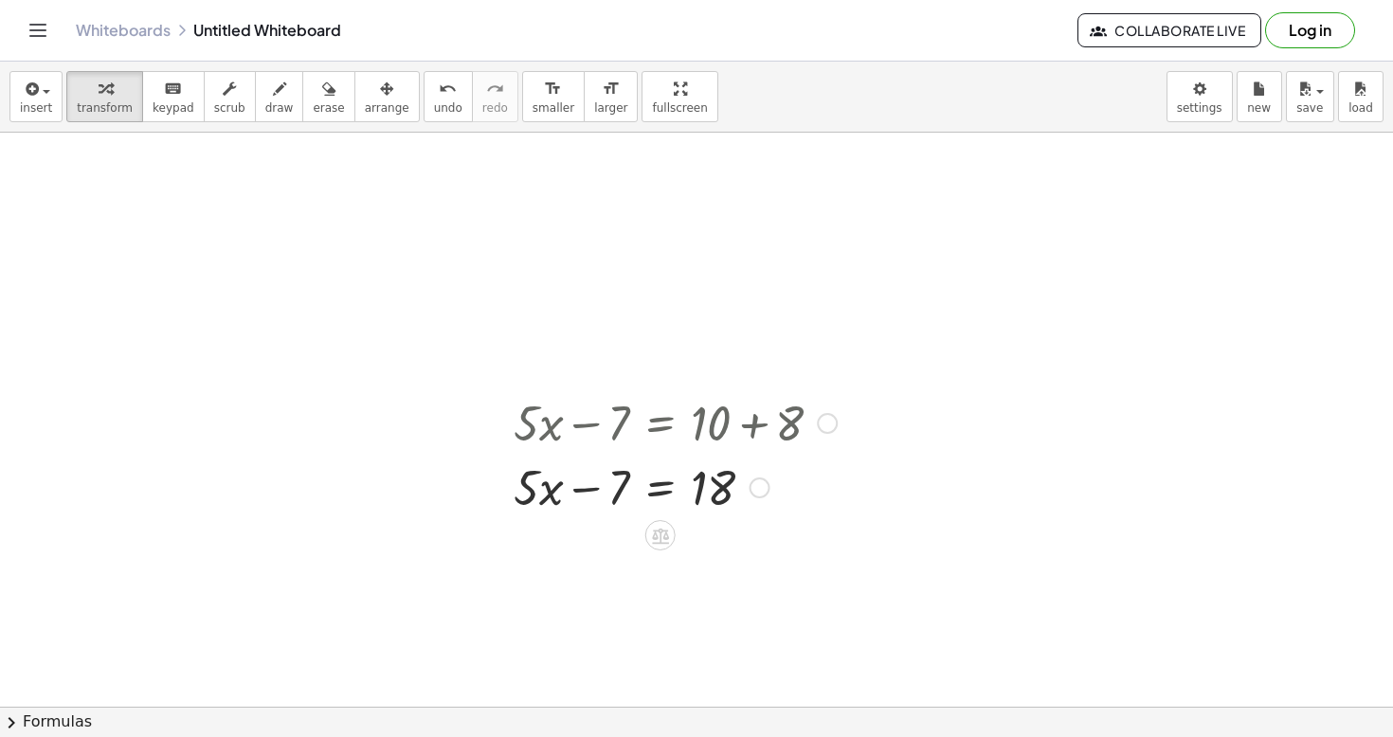
click at [656, 488] on div at bounding box center [675, 486] width 342 height 64
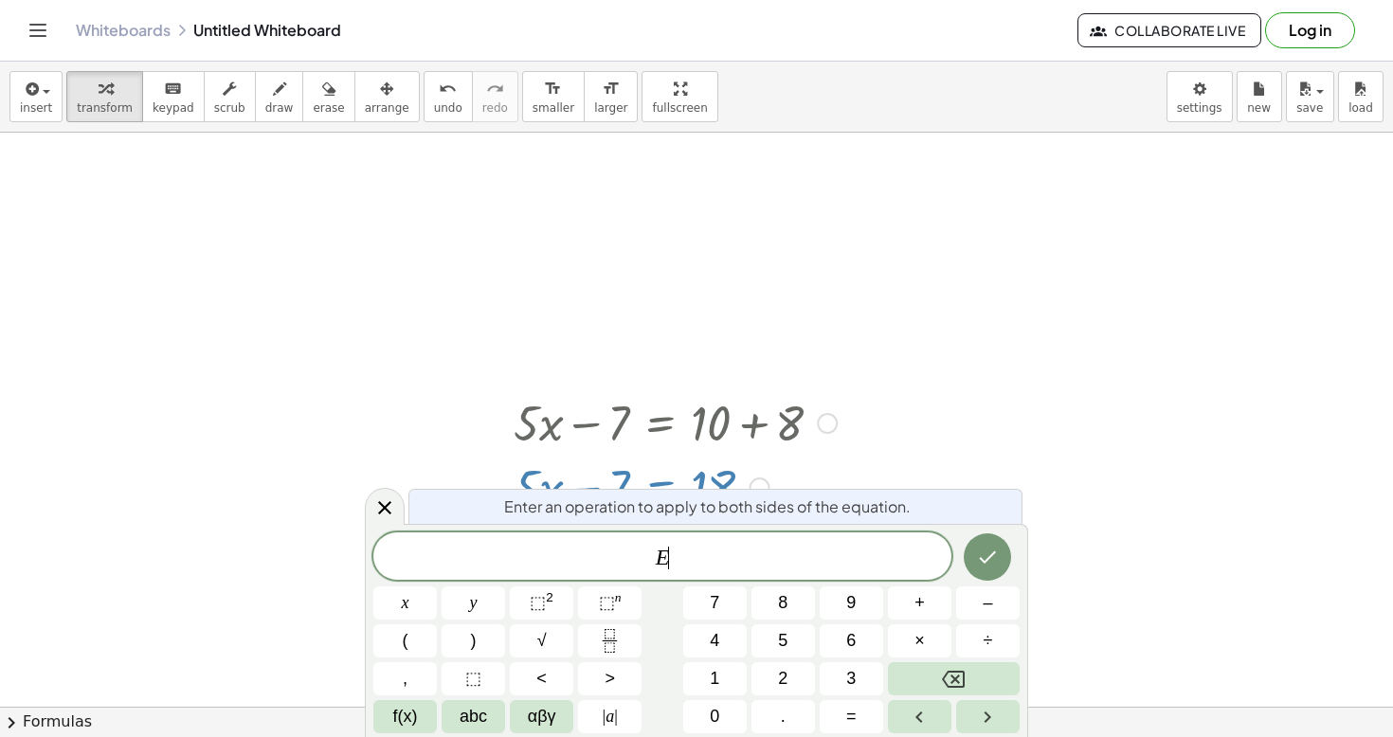
click at [821, 410] on div at bounding box center [675, 421] width 342 height 64
click at [391, 503] on icon at bounding box center [384, 507] width 23 height 23
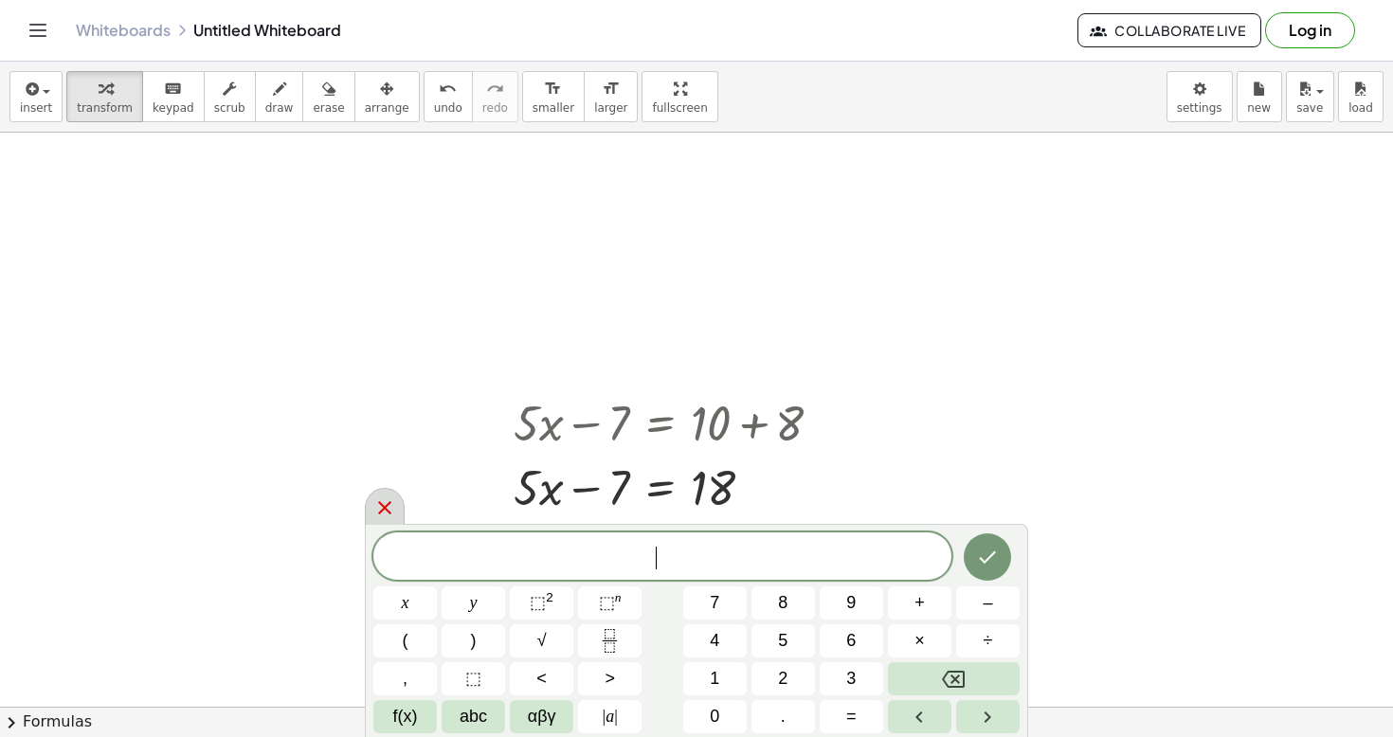
click at [394, 510] on icon at bounding box center [384, 507] width 23 height 23
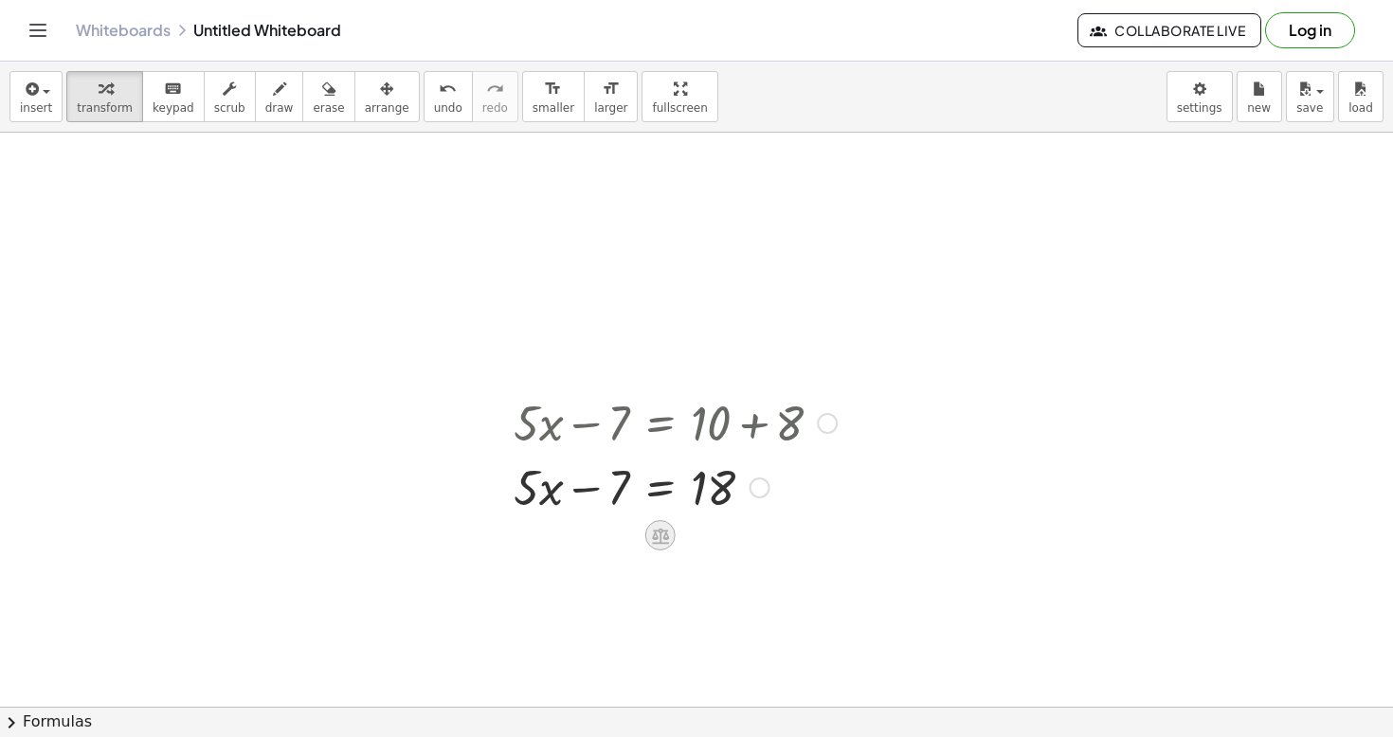
click at [657, 543] on icon at bounding box center [660, 536] width 17 height 16
click at [625, 540] on span "−" at bounding box center [622, 535] width 11 height 27
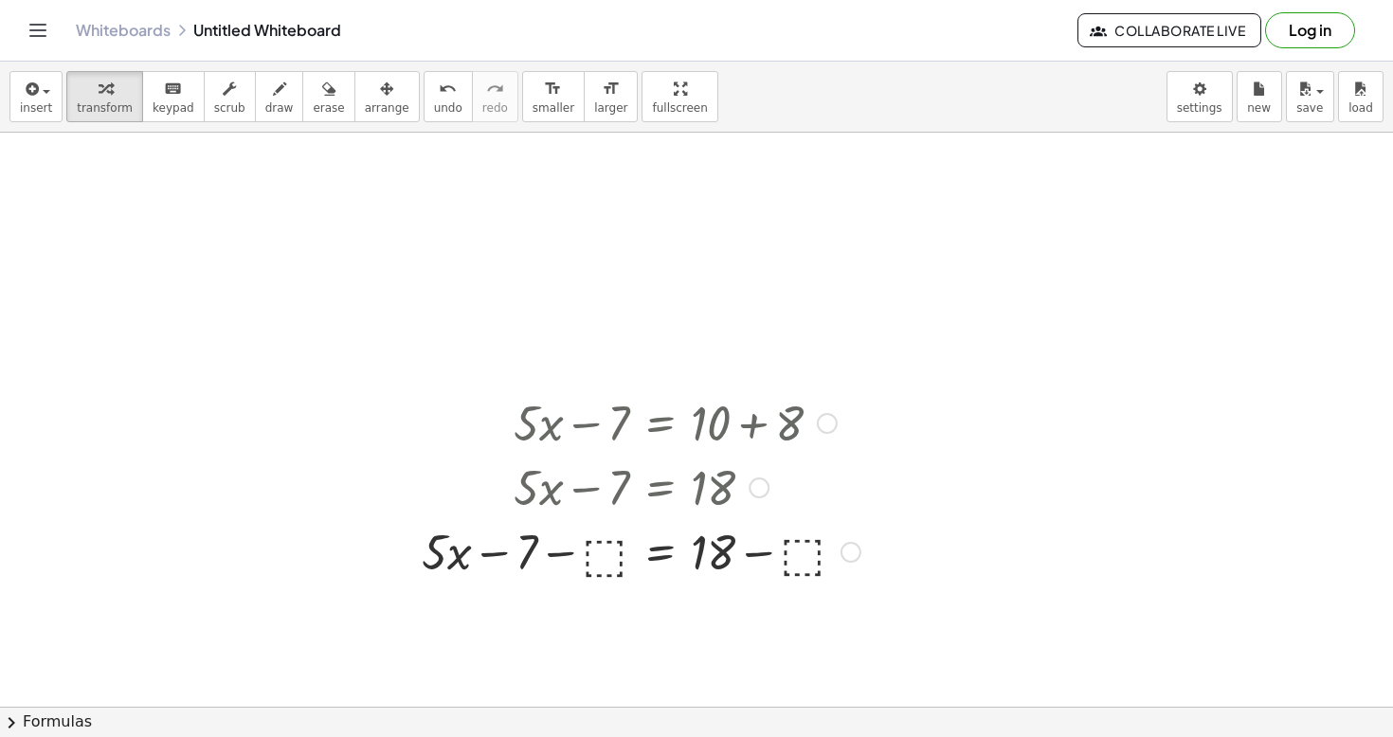
click at [603, 556] on div at bounding box center [641, 550] width 458 height 64
click at [727, 559] on div at bounding box center [641, 550] width 453 height 64
click at [767, 553] on div at bounding box center [641, 550] width 453 height 64
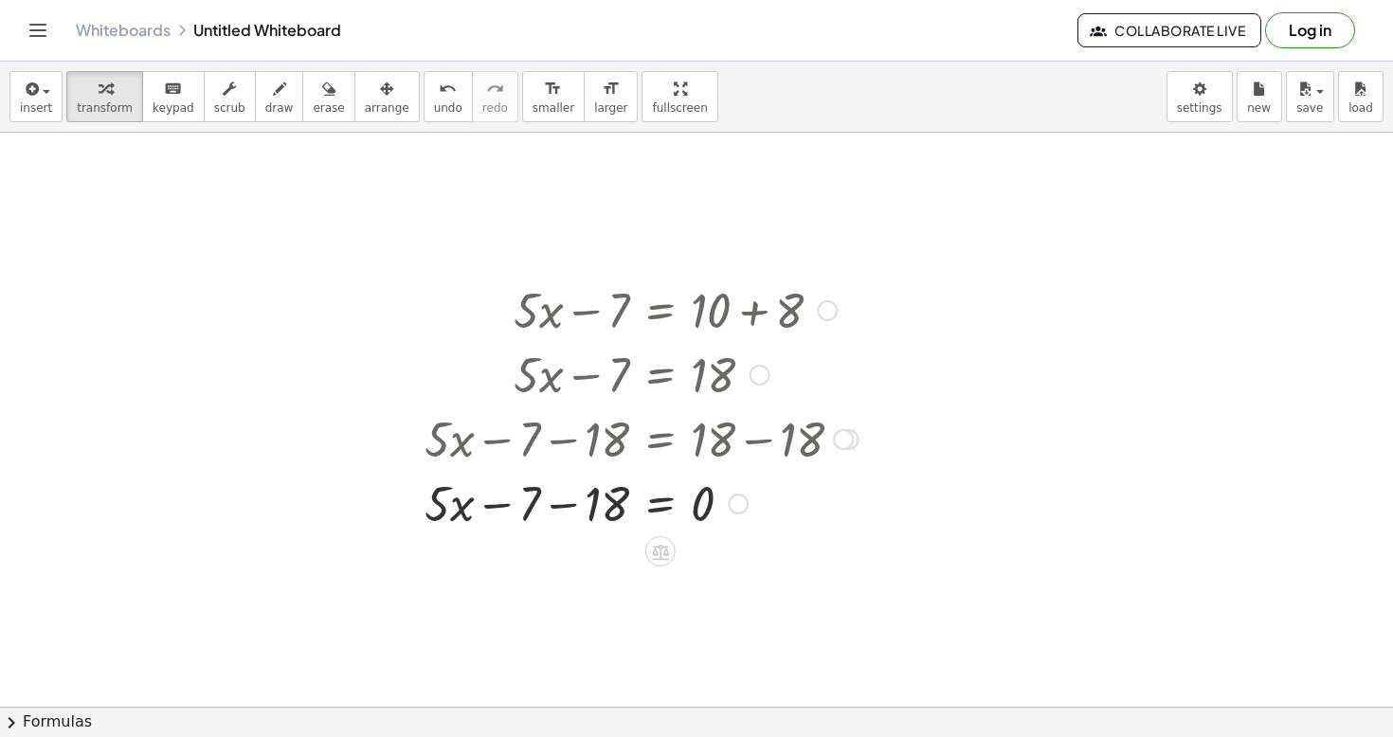
scroll to position [126, 0]
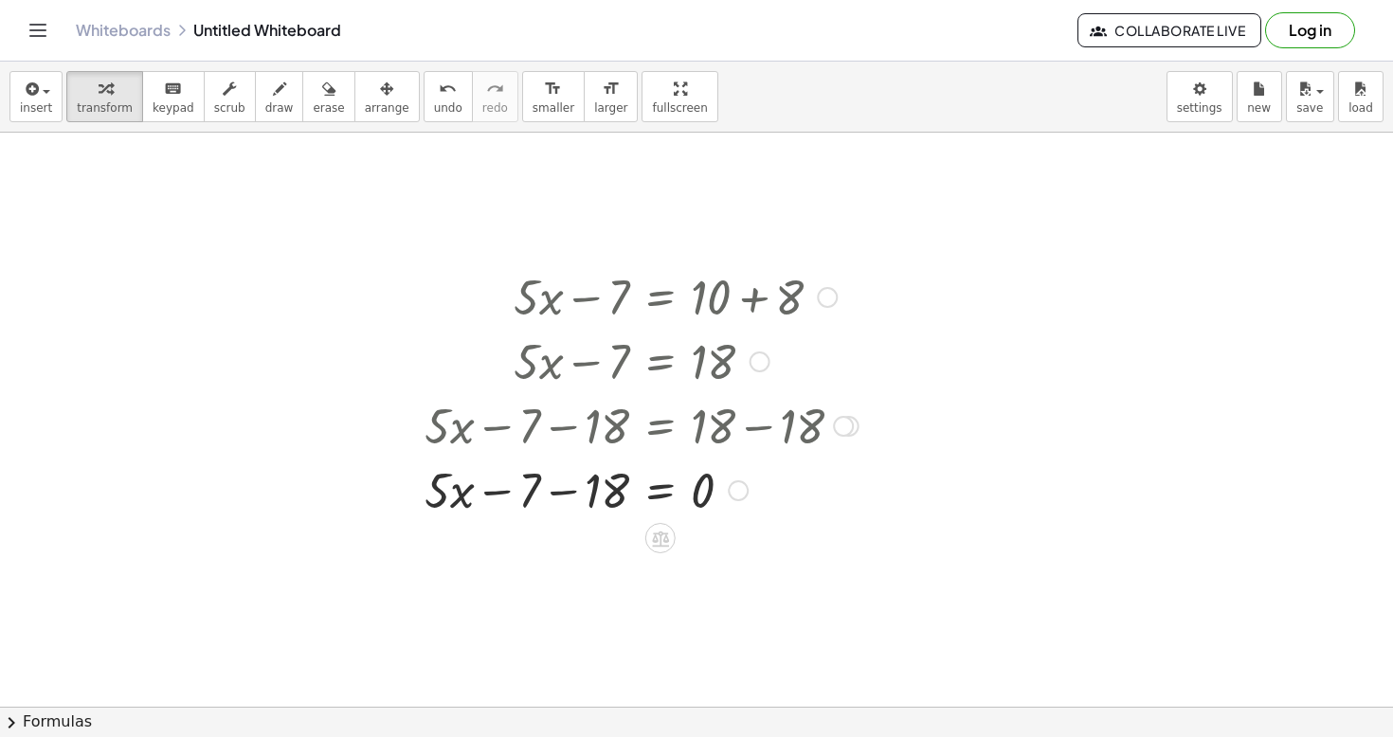
click at [561, 493] on div at bounding box center [641, 489] width 453 height 64
click at [612, 495] on div at bounding box center [641, 489] width 453 height 64
click at [660, 540] on icon at bounding box center [660, 539] width 17 height 16
click at [739, 542] on icon at bounding box center [736, 538] width 17 height 17
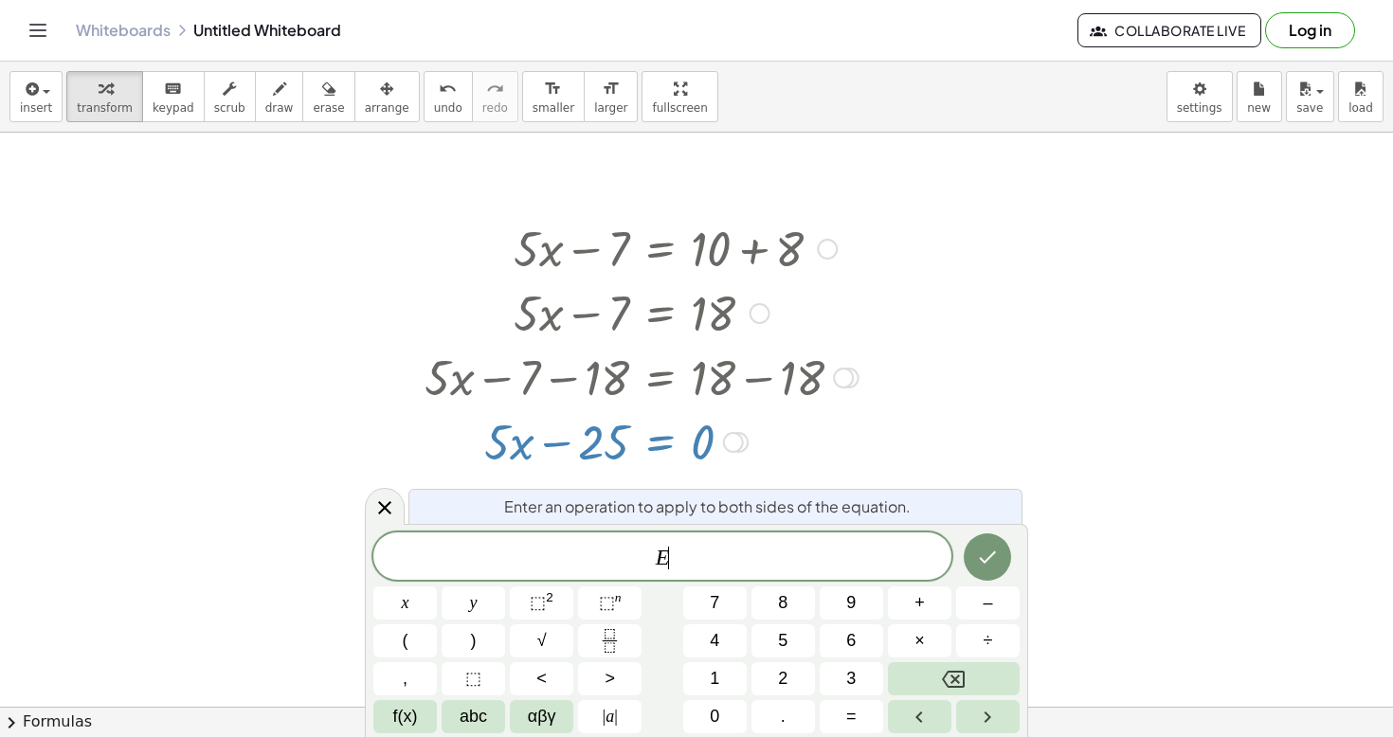
scroll to position [175, 0]
click at [387, 504] on icon at bounding box center [384, 507] width 13 height 13
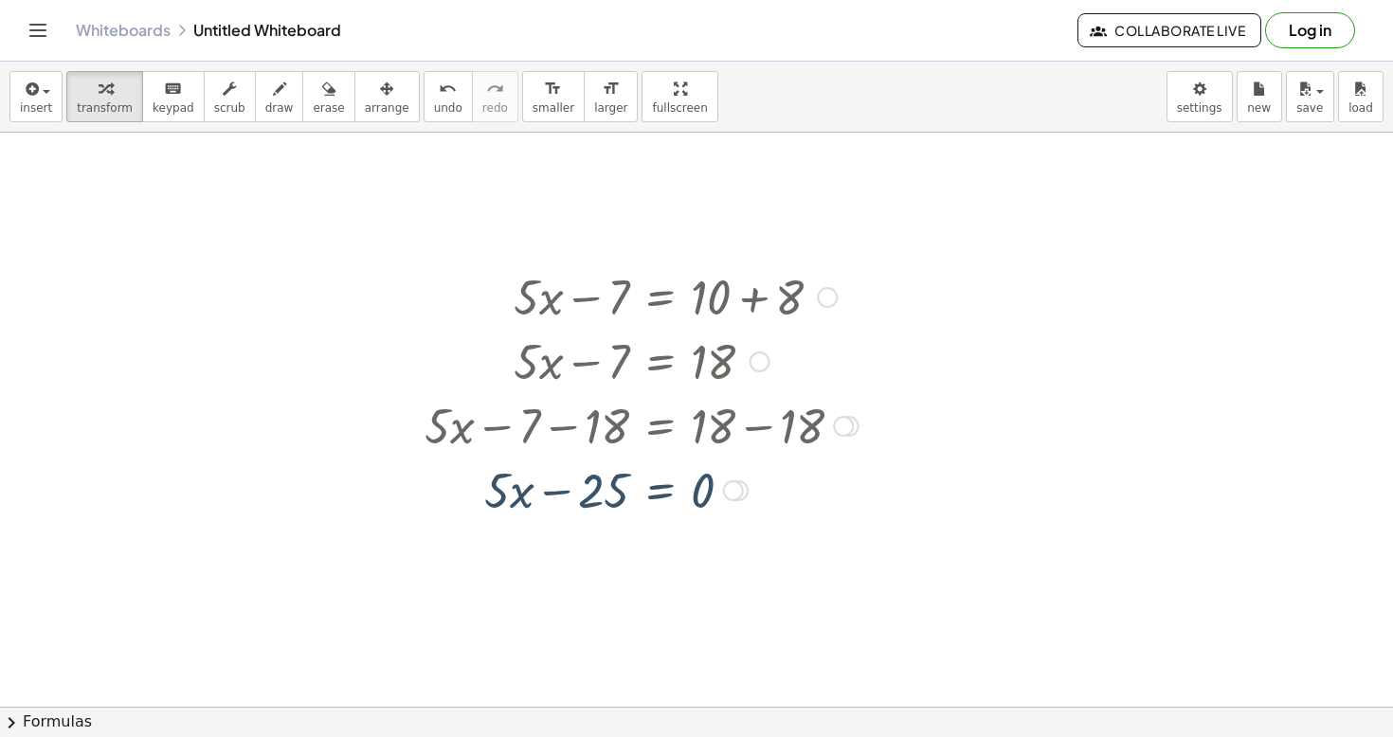
scroll to position [126, 0]
click at [664, 492] on div at bounding box center [641, 489] width 453 height 64
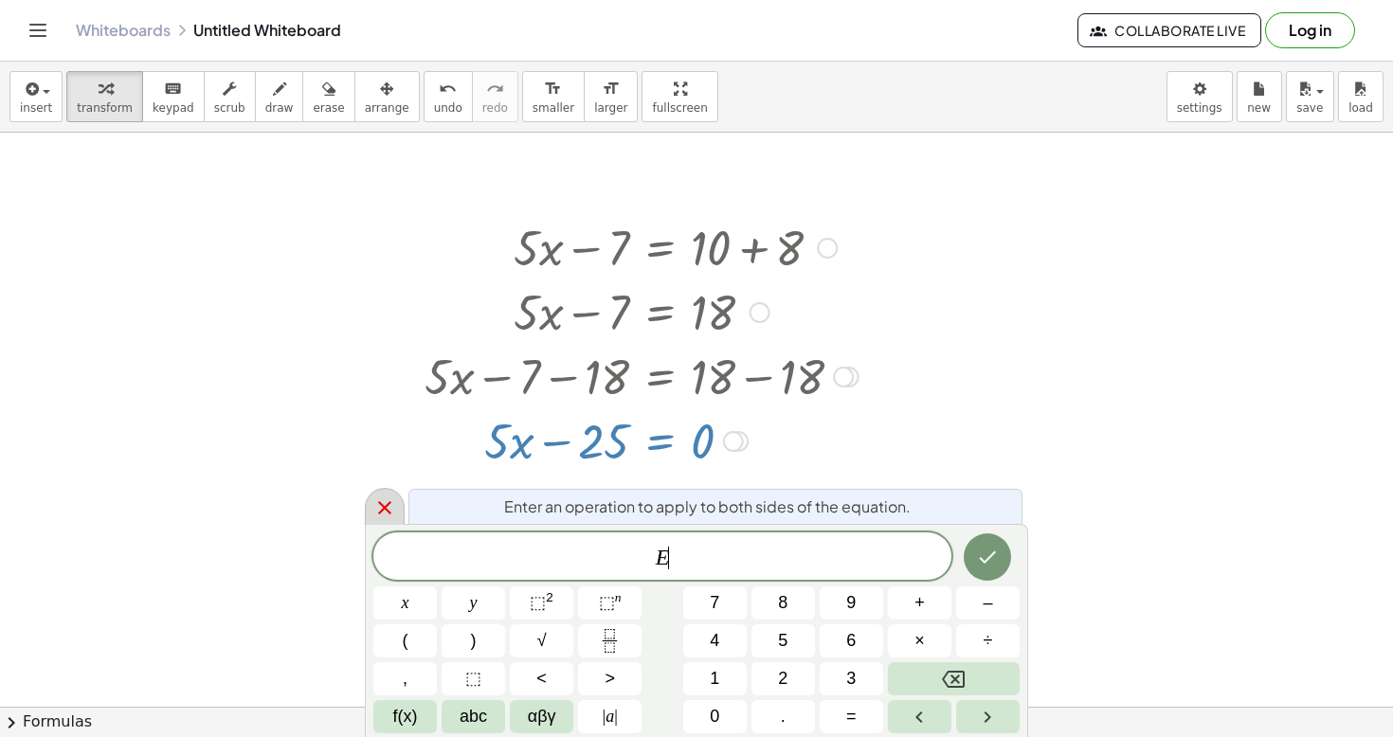
click at [394, 505] on icon at bounding box center [384, 507] width 23 height 23
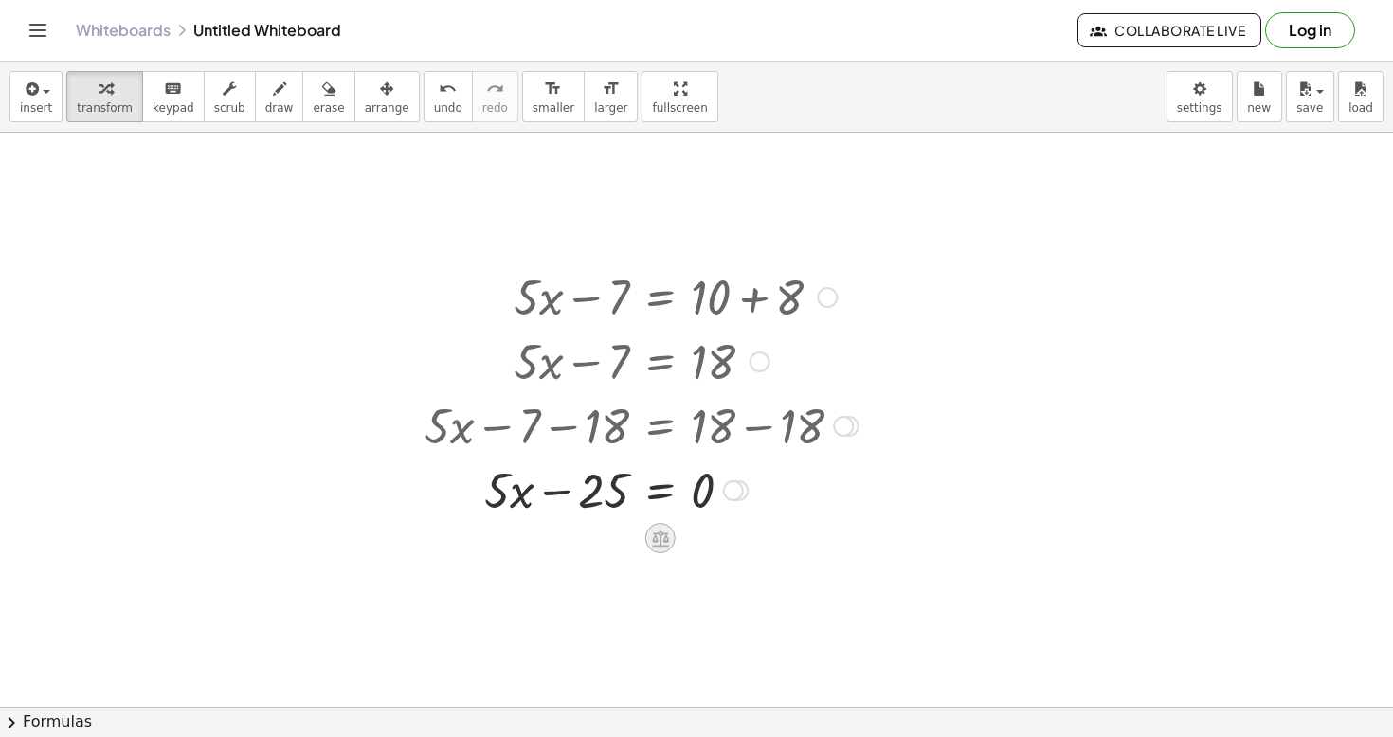
click at [661, 537] on icon at bounding box center [660, 539] width 17 height 16
click at [703, 541] on span "÷" at bounding box center [698, 538] width 10 height 27
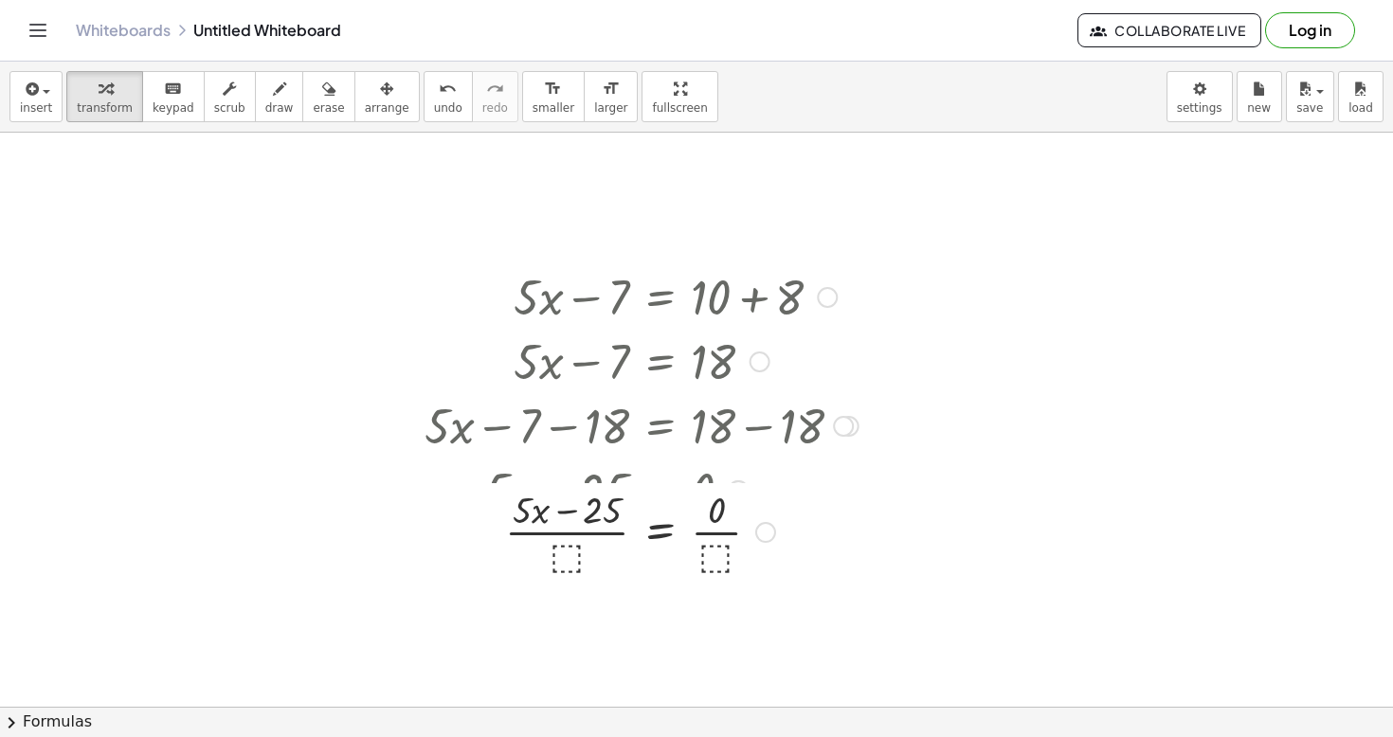
click at [583, 512] on div at bounding box center [617, 489] width 446 height 64
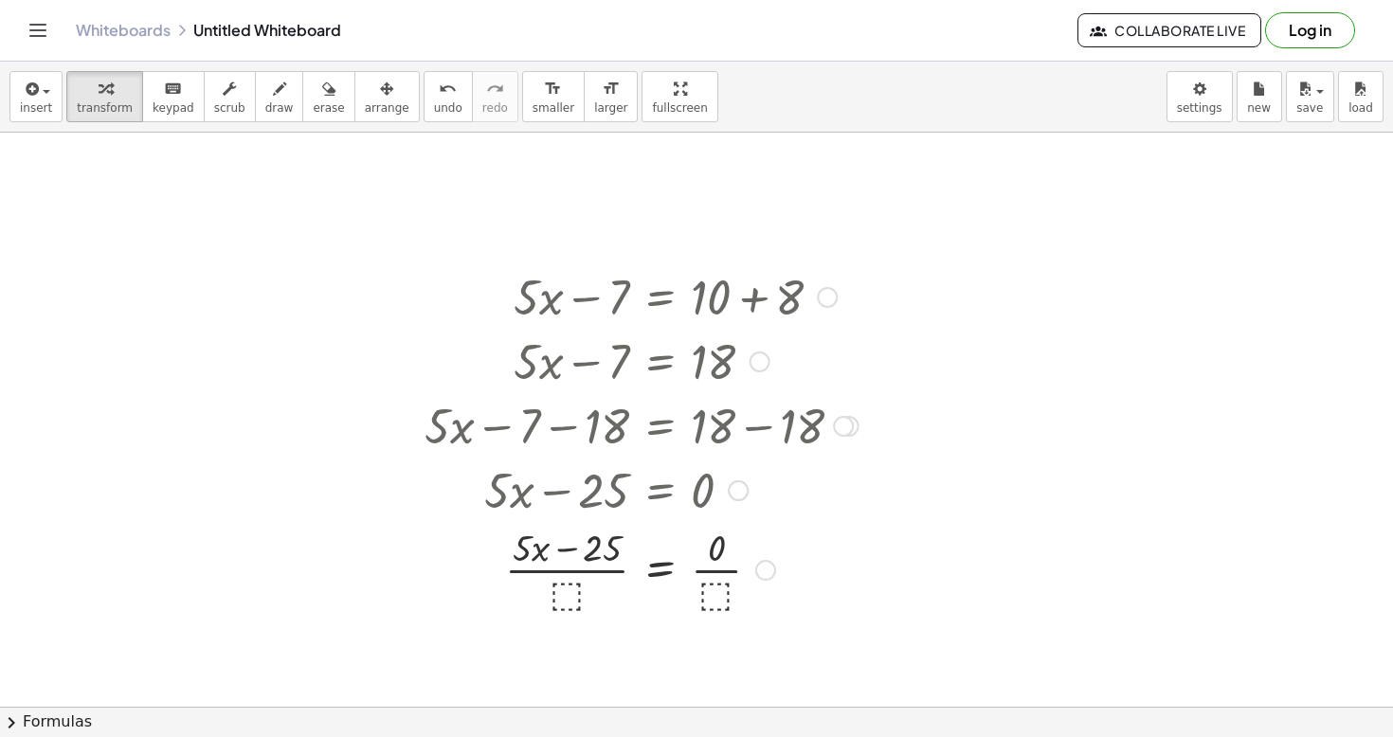
click at [567, 600] on div at bounding box center [641, 568] width 453 height 95
click at [701, 561] on div at bounding box center [641, 568] width 453 height 95
click at [570, 549] on div at bounding box center [641, 568] width 453 height 95
click at [574, 586] on div at bounding box center [641, 568] width 453 height 95
click at [561, 594] on div at bounding box center [641, 568] width 453 height 95
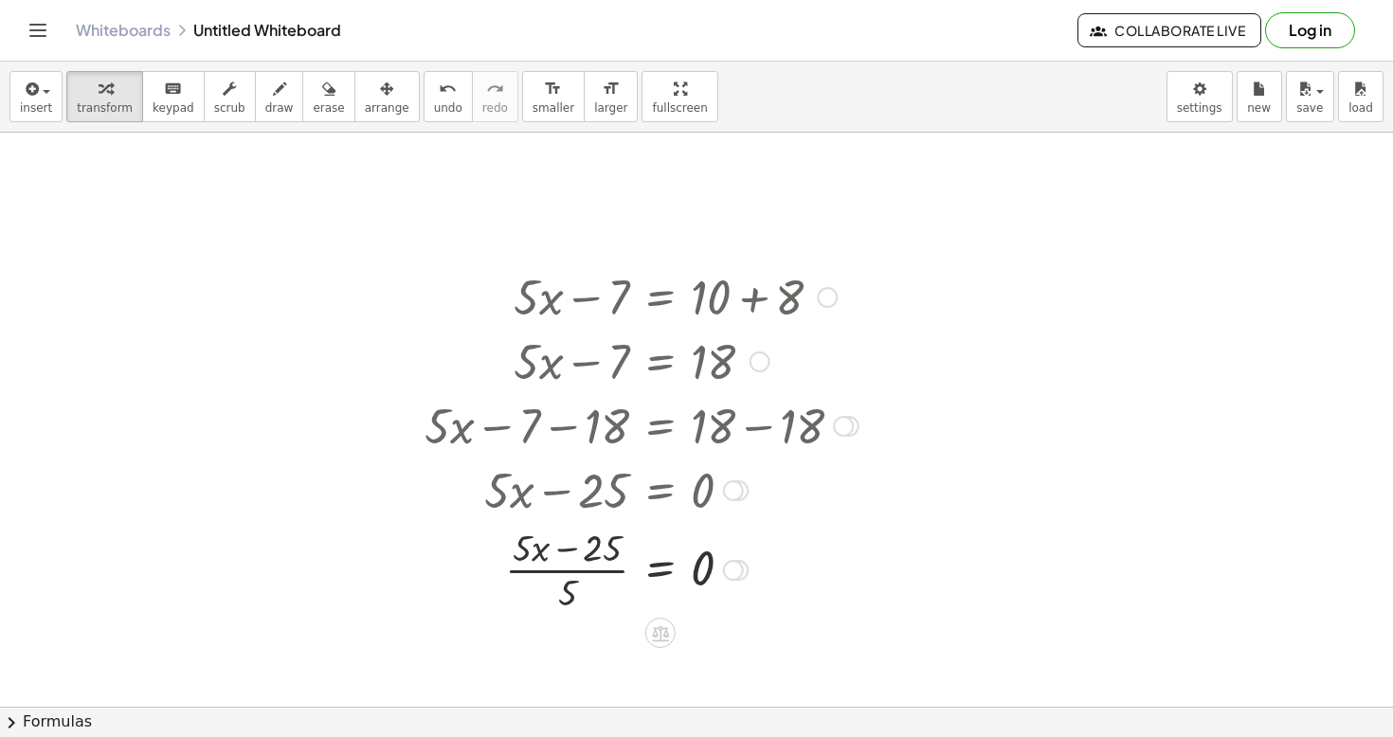
click at [571, 585] on div at bounding box center [641, 568] width 453 height 95
click at [568, 550] on div at bounding box center [641, 568] width 453 height 95
click at [591, 550] on div at bounding box center [641, 568] width 453 height 95
click at [558, 598] on div at bounding box center [641, 568] width 453 height 95
click at [439, 98] on icon "undo" at bounding box center [448, 89] width 18 height 23
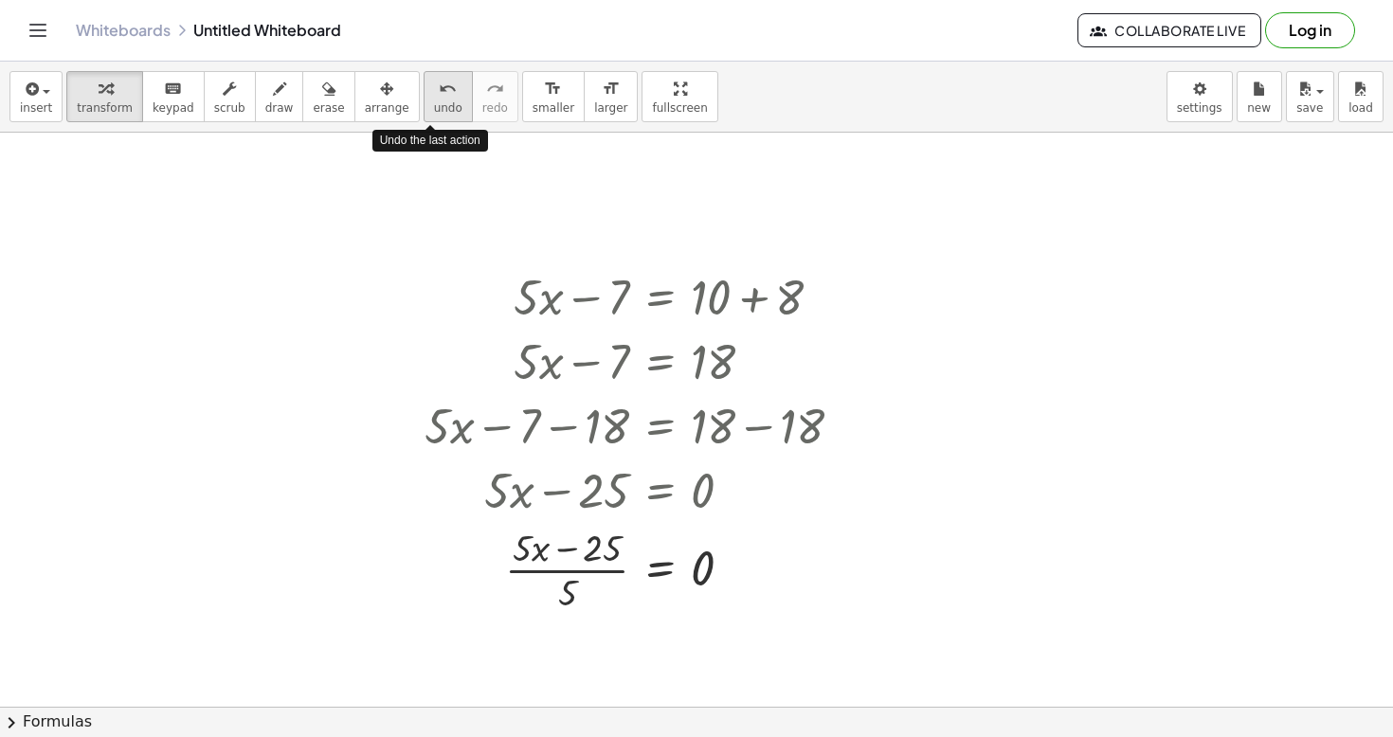
click at [439, 98] on icon "undo" at bounding box center [448, 89] width 18 height 23
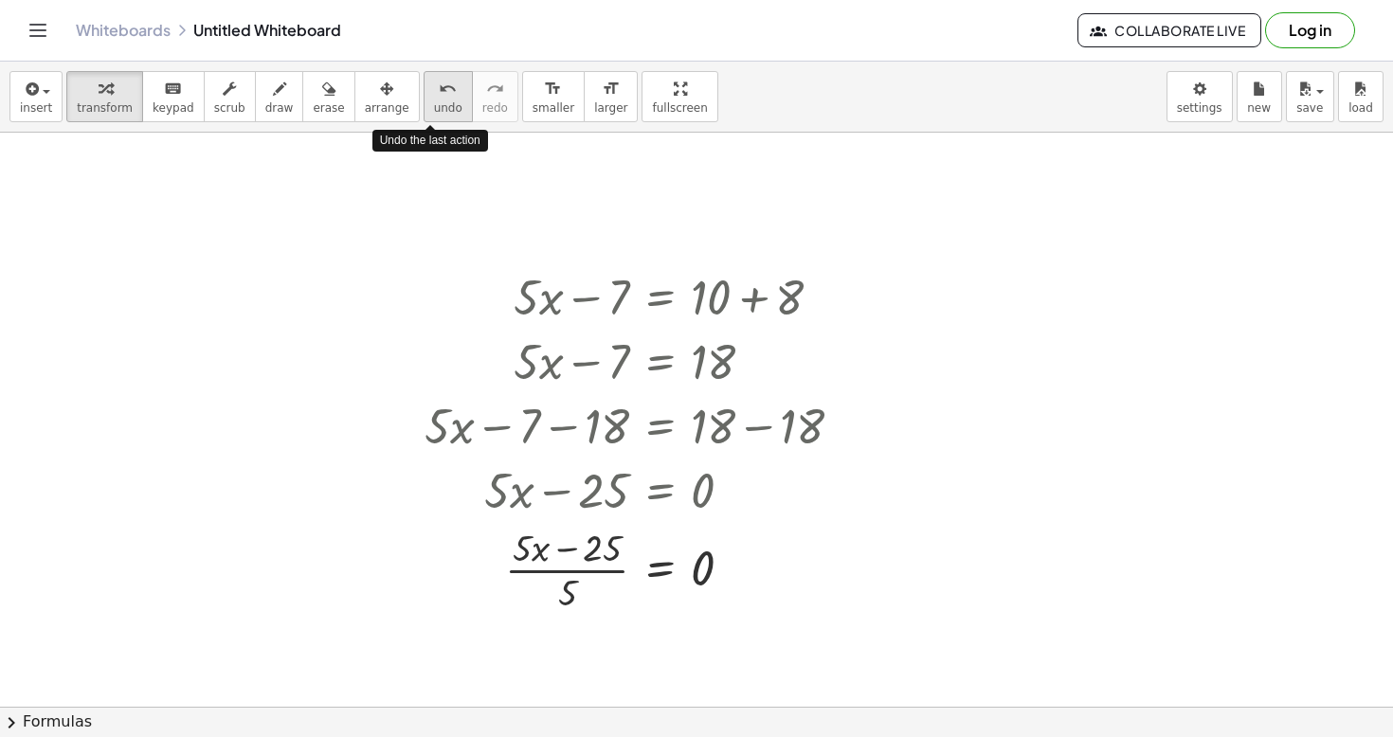
click at [439, 98] on icon "undo" at bounding box center [448, 89] width 18 height 23
click at [439, 88] on icon "undo" at bounding box center [448, 89] width 18 height 23
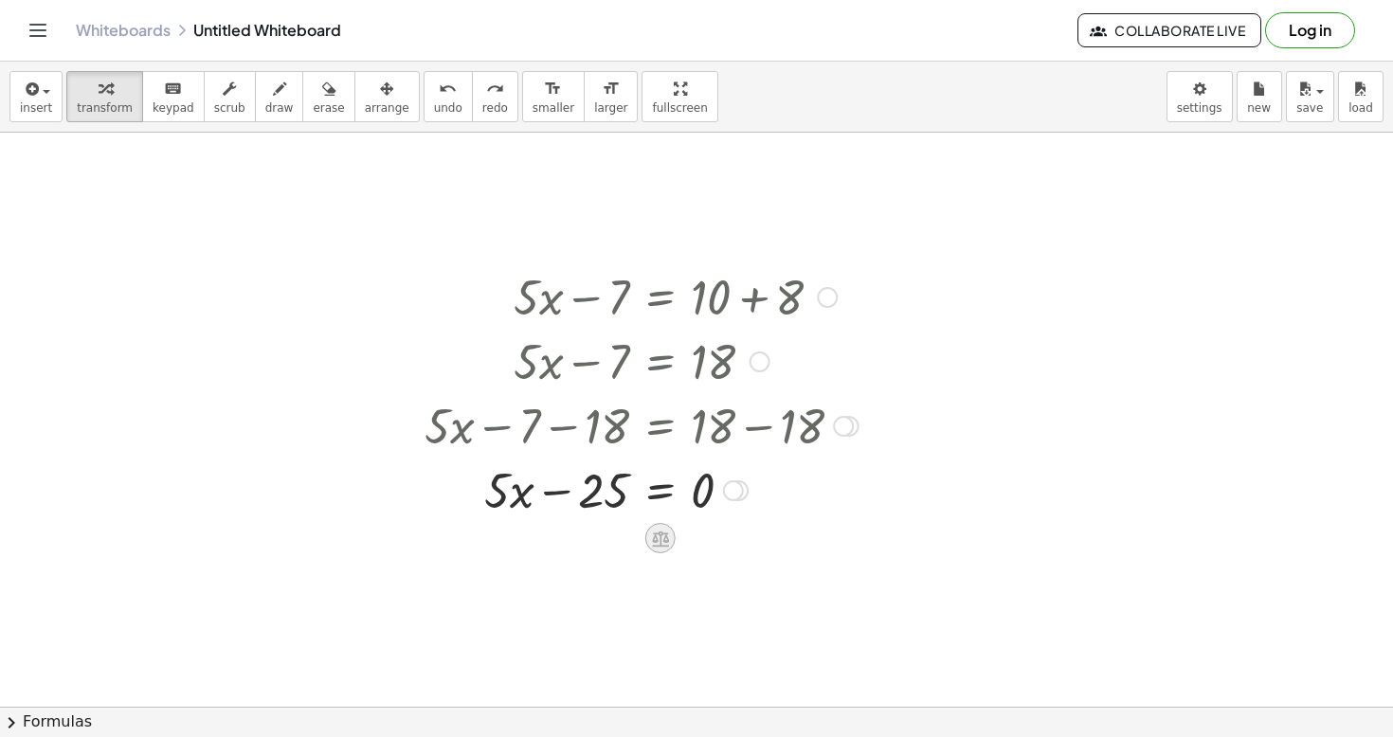
click at [657, 539] on icon at bounding box center [660, 539] width 17 height 16
click at [622, 540] on span "−" at bounding box center [622, 538] width 11 height 27
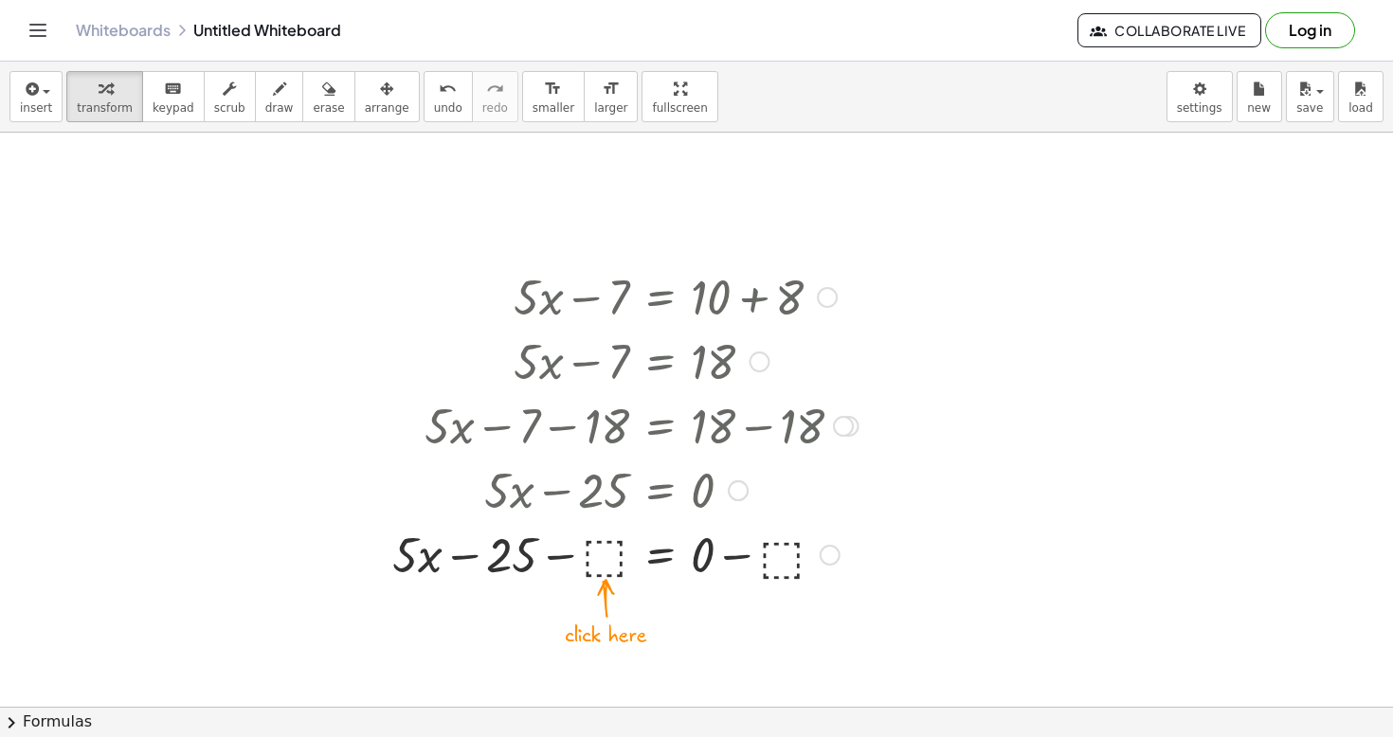
click at [608, 552] on div at bounding box center [625, 553] width 485 height 64
click at [745, 560] on div at bounding box center [623, 553] width 489 height 64
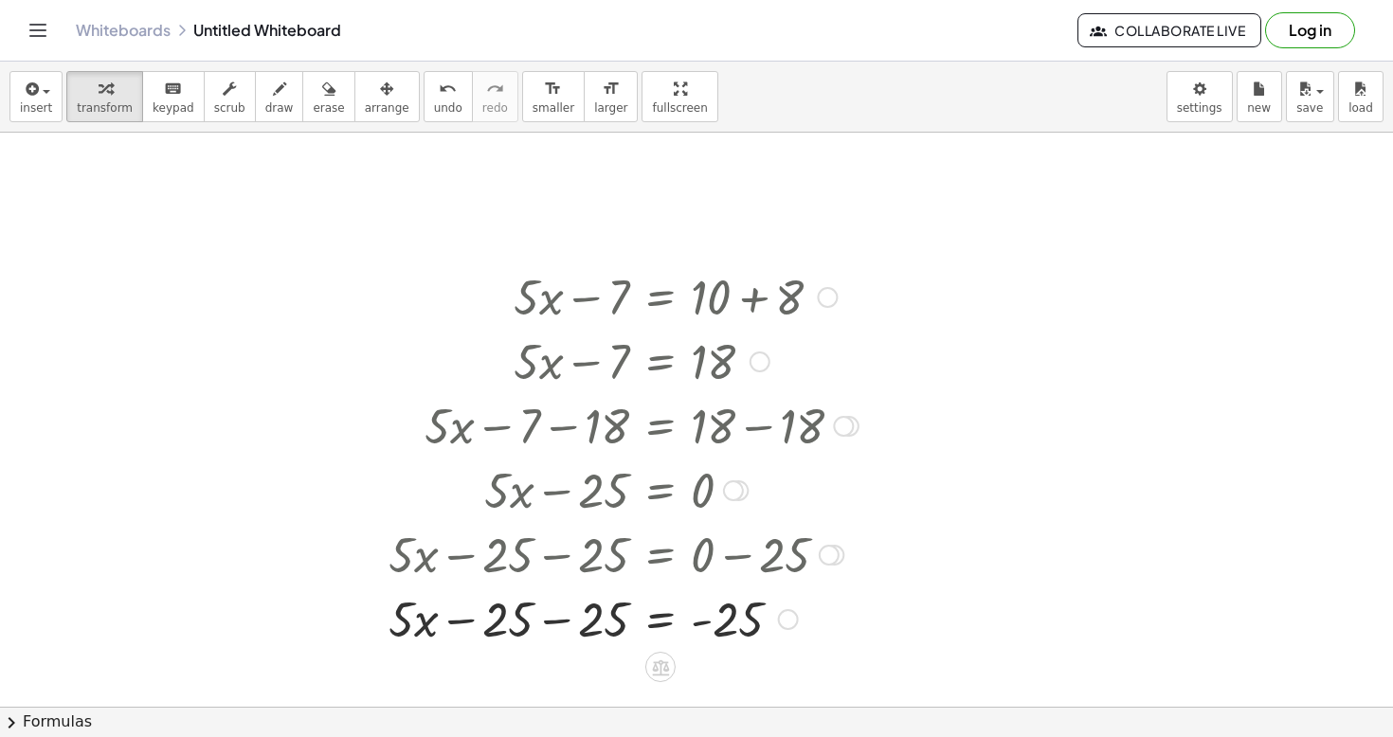
click at [516, 620] on div at bounding box center [623, 617] width 489 height 64
click at [601, 617] on div at bounding box center [623, 617] width 489 height 64
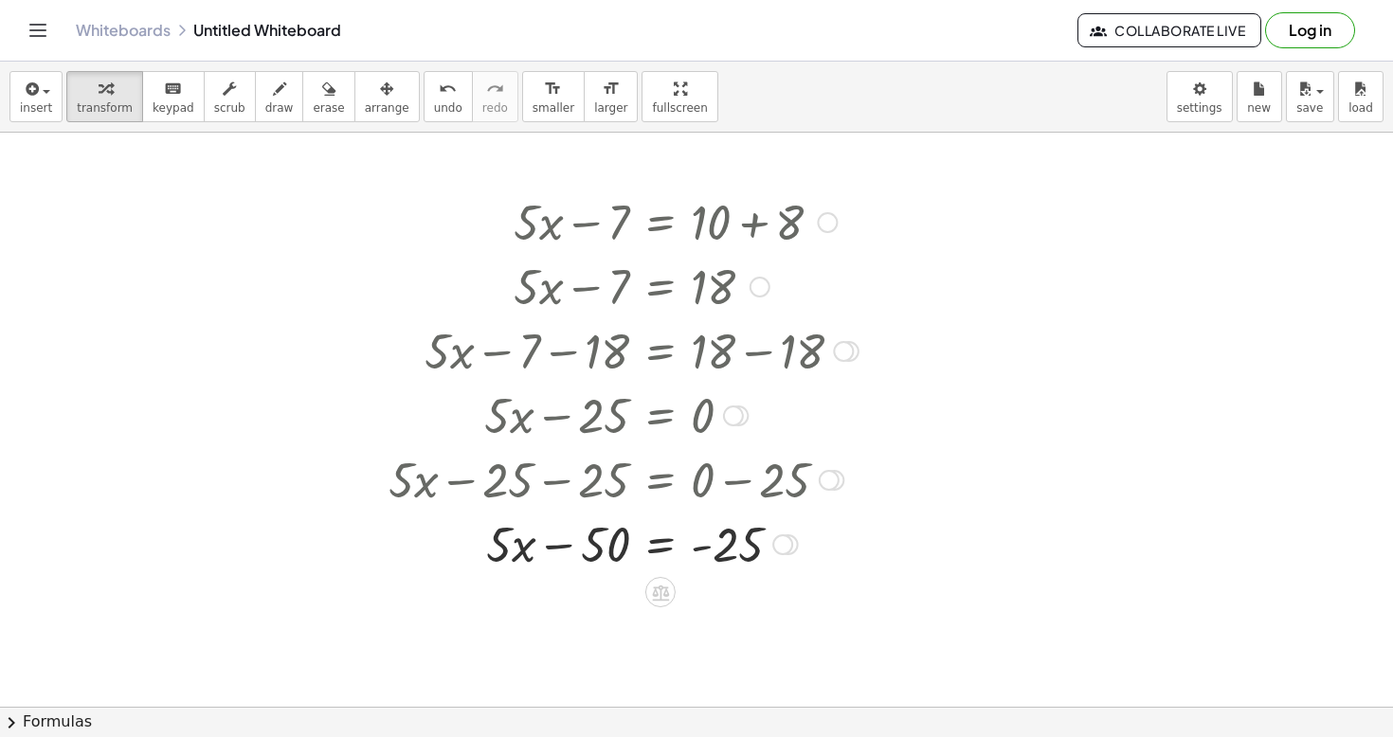
scroll to position [261, 0]
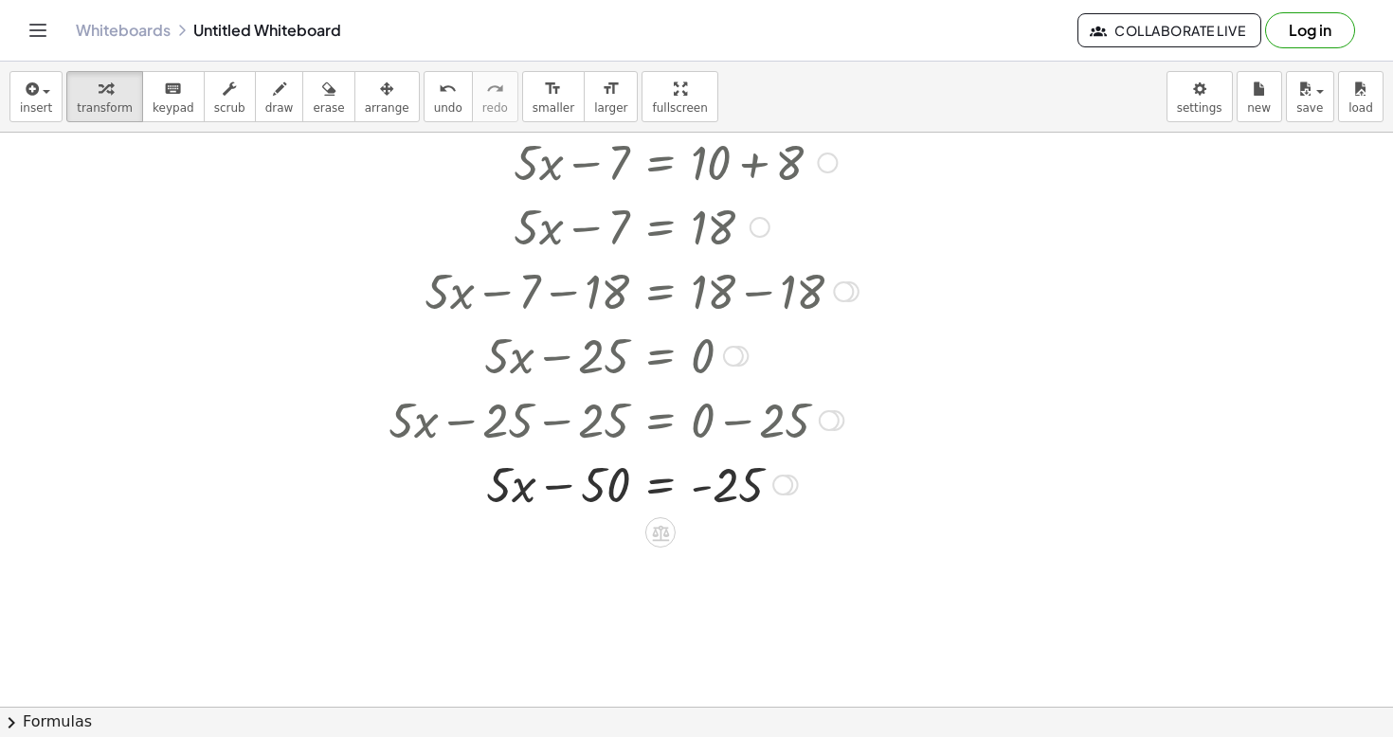
click at [611, 481] on div at bounding box center [623, 483] width 489 height 64
click at [729, 485] on div at bounding box center [623, 483] width 489 height 64
click at [439, 97] on icon "undo" at bounding box center [448, 89] width 18 height 23
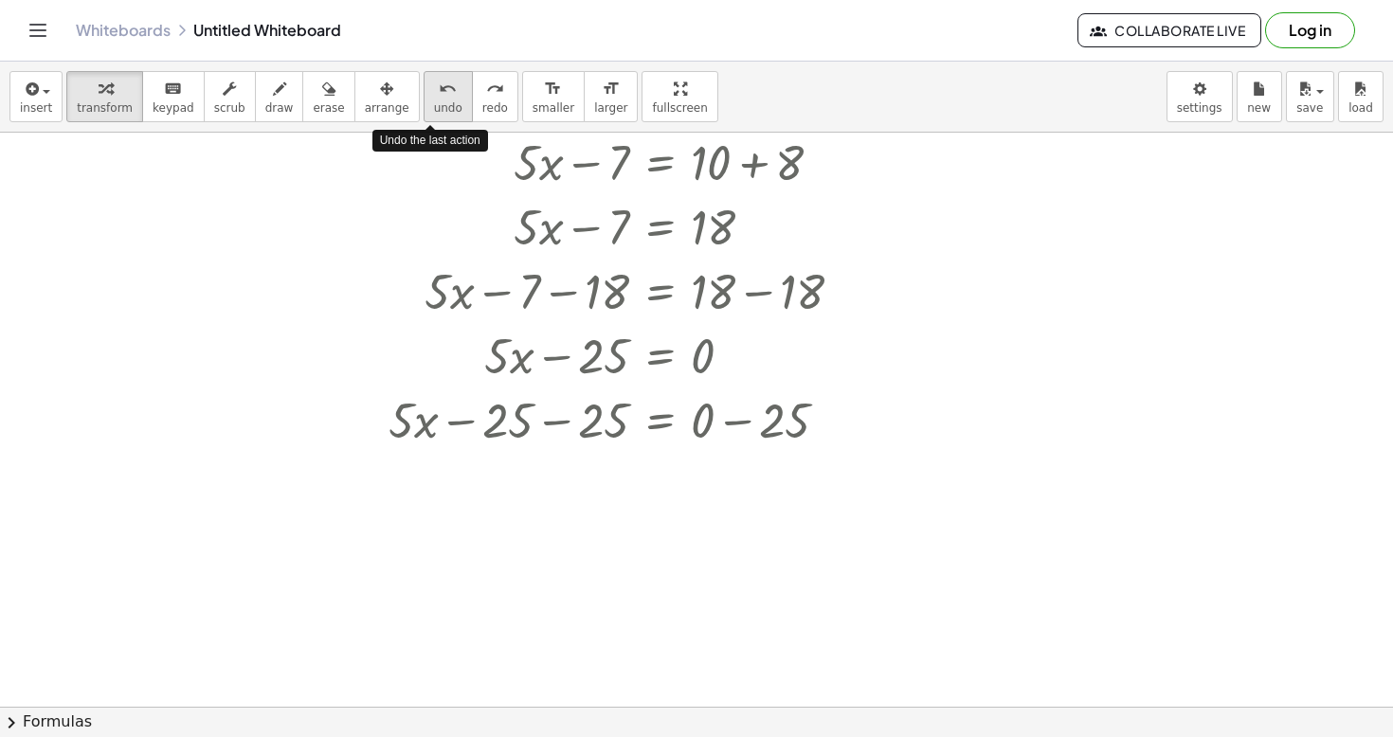
click at [439, 97] on icon "undo" at bounding box center [448, 89] width 18 height 23
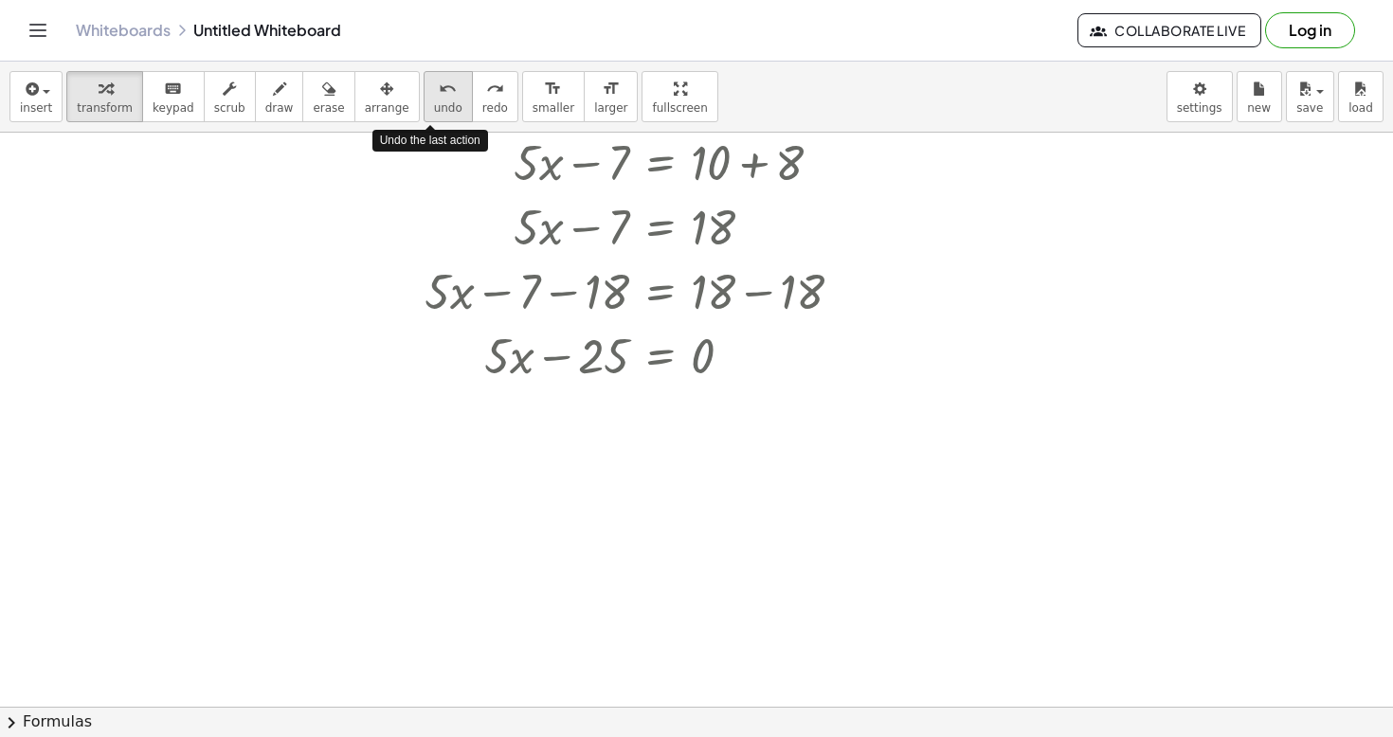
click at [441, 109] on span "undo" at bounding box center [448, 107] width 28 height 13
click at [705, 363] on div at bounding box center [641, 354] width 453 height 64
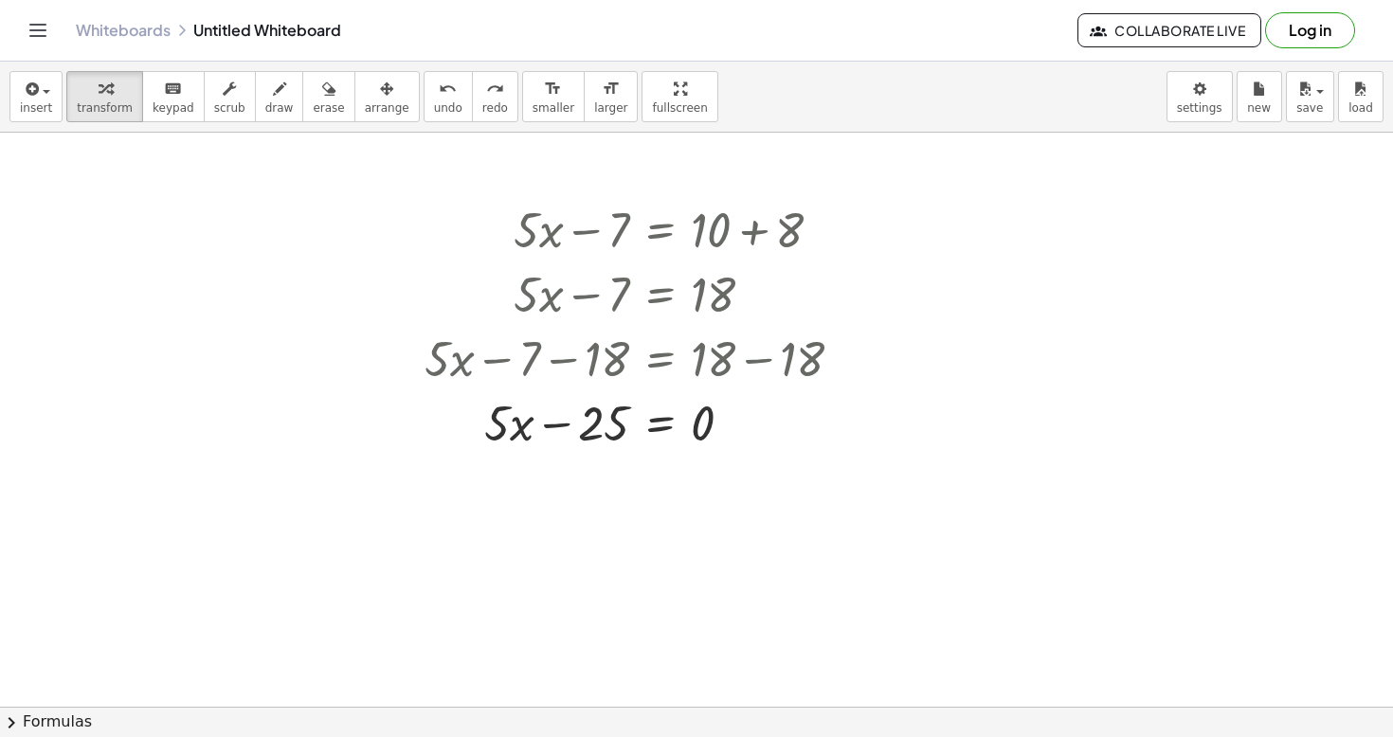
scroll to position [190, 0]
click at [92, 9] on div "Whiteboards Untitled Whiteboard Collaborate Live Log in" at bounding box center [696, 30] width 1347 height 61
